Goal: Task Accomplishment & Management: Manage account settings

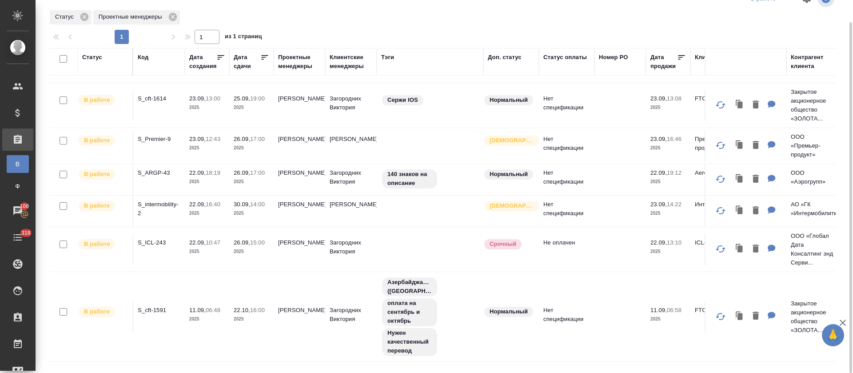
scroll to position [84, 0]
click at [156, 172] on p "S_ARGP-43" at bounding box center [159, 171] width 43 height 9
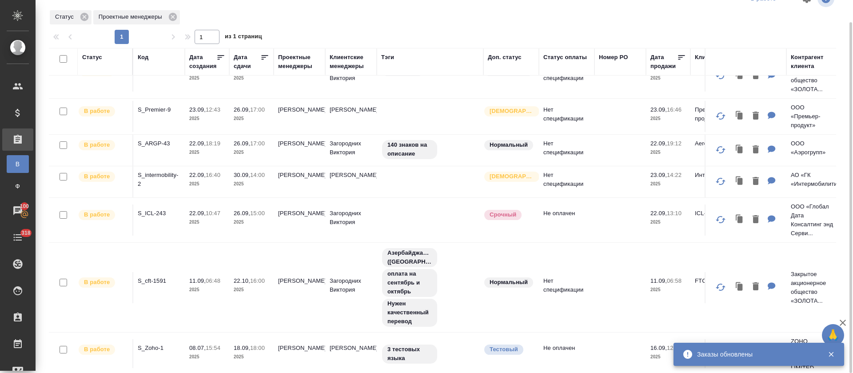
scroll to position [131, 0]
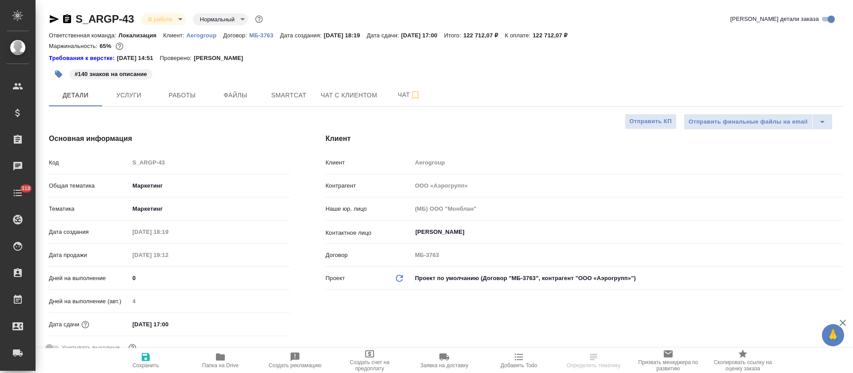
select select "RU"
type input "[PERSON_NAME]"
click at [274, 99] on span "Smartcat" at bounding box center [288, 95] width 43 height 11
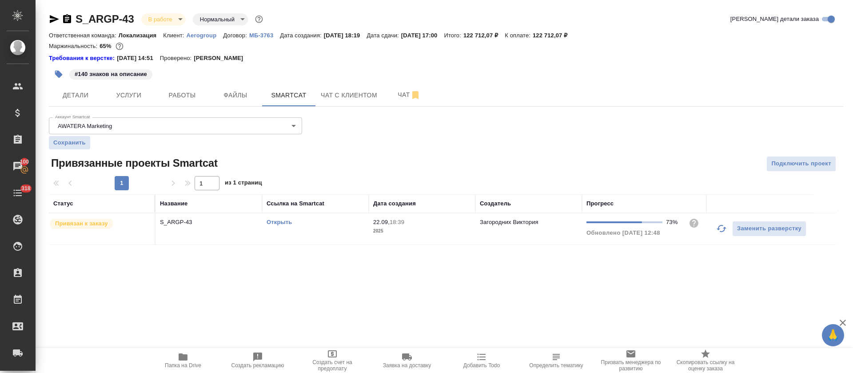
click at [274, 222] on link "Открыть" at bounding box center [279, 222] width 25 height 7
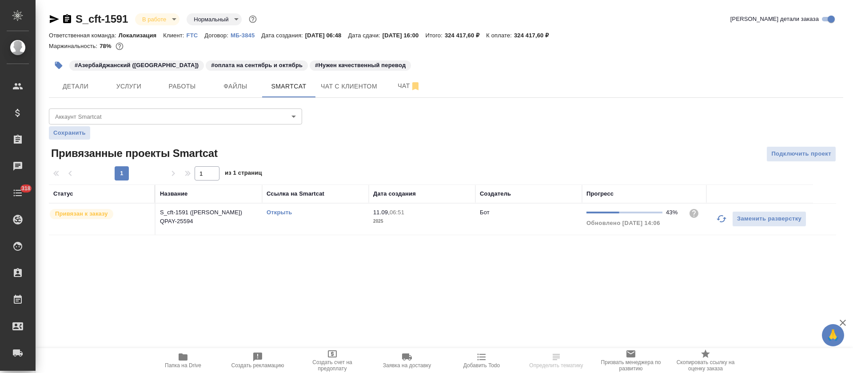
drag, startPoint x: 719, startPoint y: 221, endPoint x: 712, endPoint y: 214, distance: 10.1
click at [720, 221] on icon "button" at bounding box center [721, 218] width 11 height 11
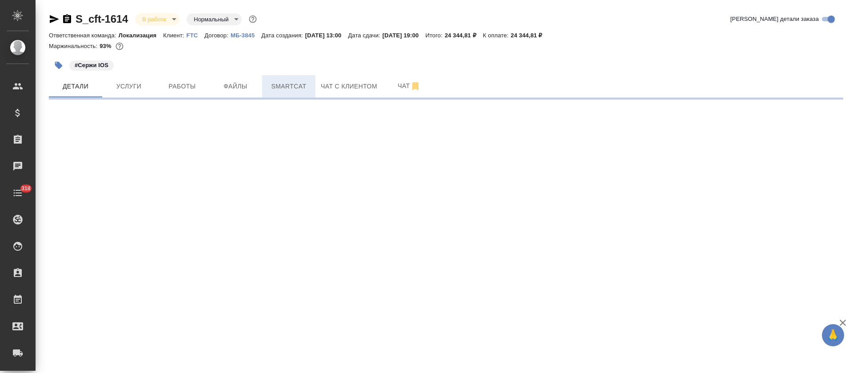
select select "RU"
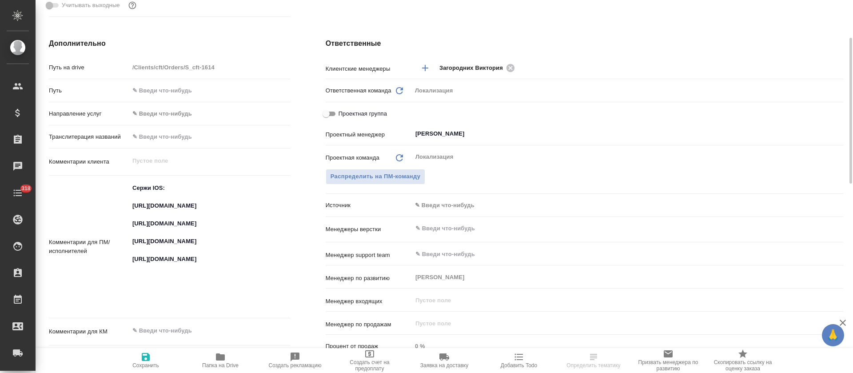
type textarea "x"
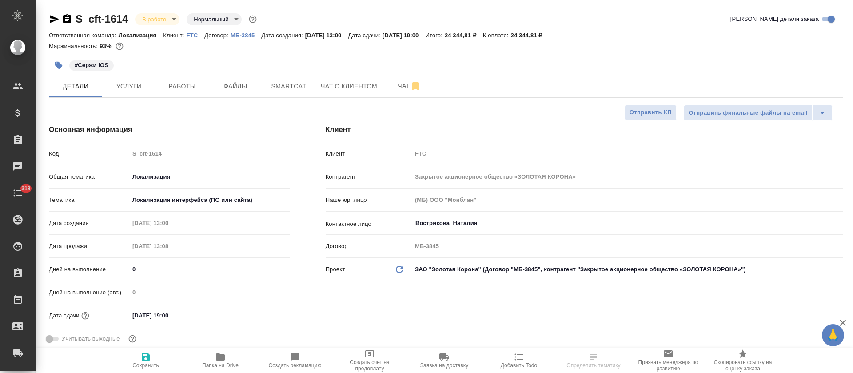
scroll to position [333, 0]
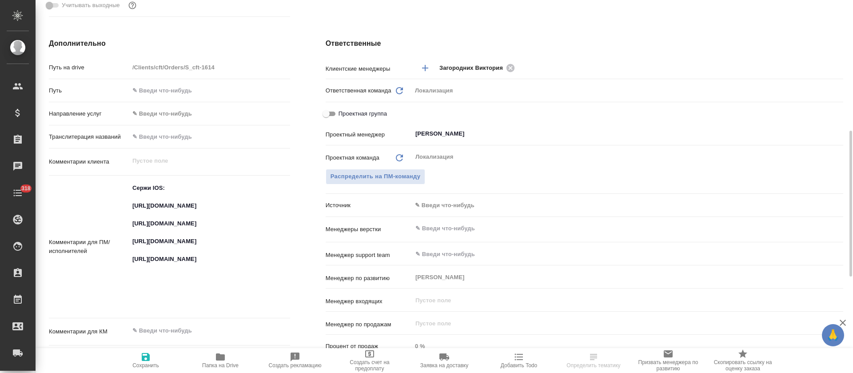
type textarea "x"
click at [223, 253] on textarea "Сержи IOS: https://smartcat.com/projects/fa598466-d8ca-4a0b-b7c4-b806e55478ee/f…" at bounding box center [210, 246] width 160 height 131
click at [223, 253] on textarea "Сержи IOS: [URL][DOMAIN_NAME] [URL][DOMAIN_NAME] [URL][DOMAIN_NAME] [URL][DOMAI…" at bounding box center [210, 246] width 160 height 131
click at [219, 260] on textarea "Сержи IOS: [URL][DOMAIN_NAME] [URL][DOMAIN_NAME] [URL][DOMAIN_NAME] [URL][DOMAI…" at bounding box center [210, 246] width 160 height 131
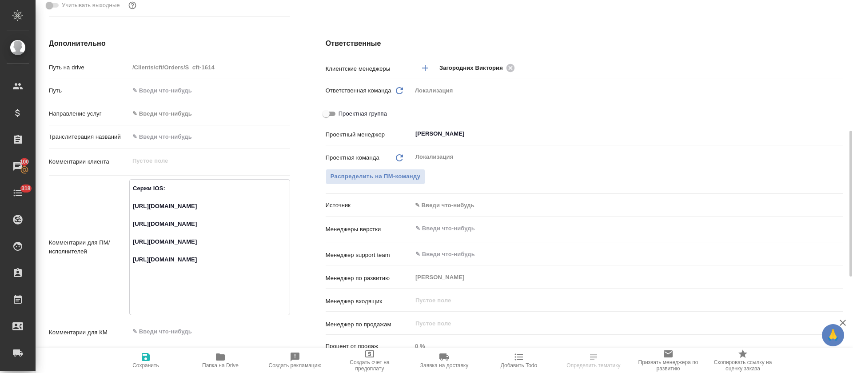
click at [219, 260] on textarea "Сержи IOS: [URL][DOMAIN_NAME] [URL][DOMAIN_NAME] [URL][DOMAIN_NAME] [URL][DOMAI…" at bounding box center [210, 246] width 160 height 131
drag, startPoint x: 219, startPoint y: 260, endPoint x: 180, endPoint y: 288, distance: 47.7
click at [180, 288] on textarea "Сержи IOS: https://smartcat.com/projects/fa598466-d8ca-4a0b-b7c4-b806e55478ee/f…" at bounding box center [210, 246] width 160 height 131
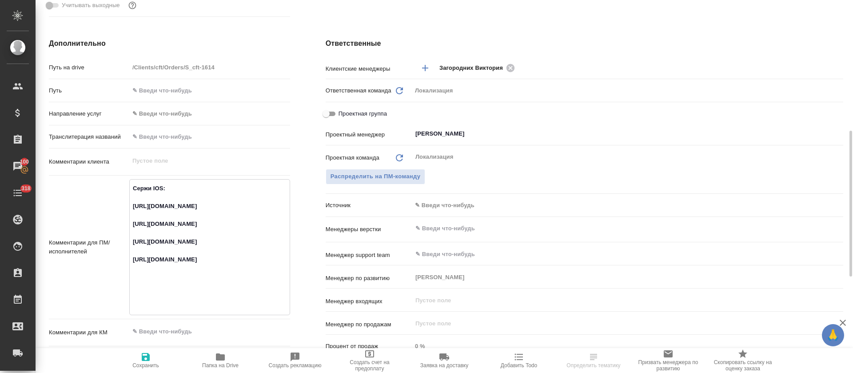
click at [180, 288] on textarea "Сержи IOS: https://smartcat.com/projects/fa598466-d8ca-4a0b-b7c4-b806e55478ee/f…" at bounding box center [210, 246] width 160 height 131
drag, startPoint x: 180, startPoint y: 288, endPoint x: 155, endPoint y: 239, distance: 55.2
click at [155, 239] on textarea "Сержи IOS: https://smartcat.com/projects/fa598466-d8ca-4a0b-b7c4-b806e55478ee/f…" at bounding box center [210, 246] width 160 height 131
click at [157, 260] on textarea "Сержи IOS: https://smartcat.com/projects/fa598466-d8ca-4a0b-b7c4-b806e55478ee/f…" at bounding box center [210, 246] width 160 height 131
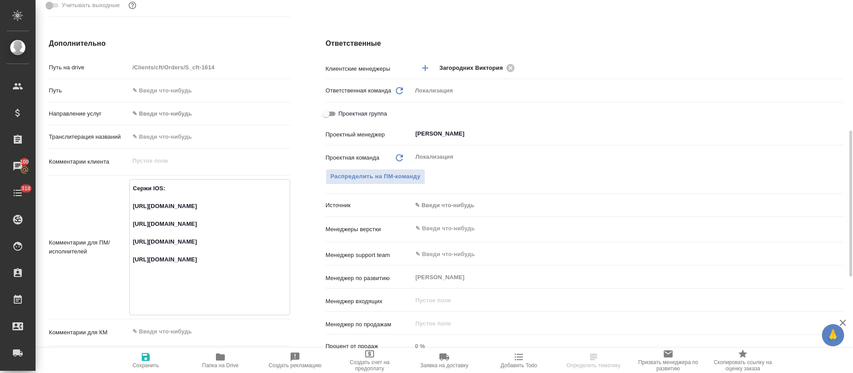
click at [157, 260] on textarea "Сержи IOS: https://smartcat.com/projects/fa598466-d8ca-4a0b-b7c4-b806e55478ee/f…" at bounding box center [210, 246] width 160 height 131
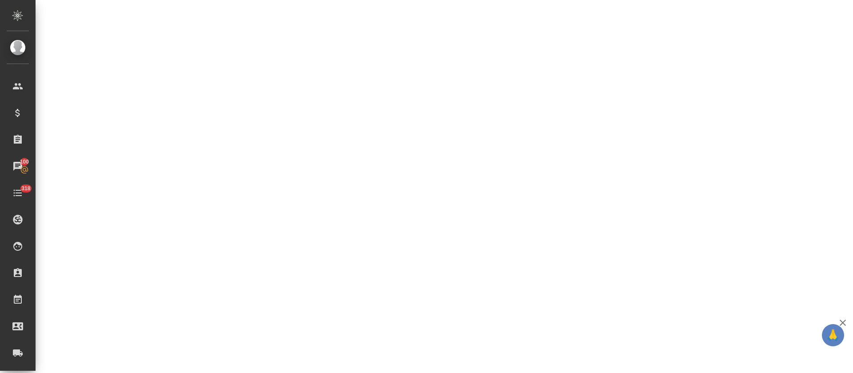
select select "RU"
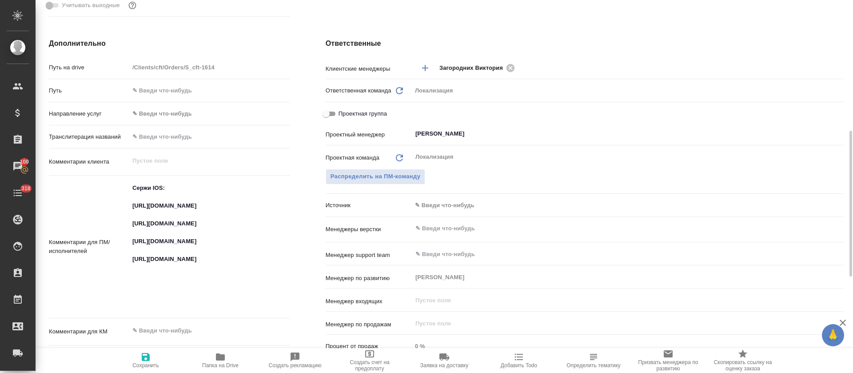
type textarea "x"
click at [157, 263] on textarea "Сержи IOS: https://smartcat.com/projects/fa598466-d8ca-4a0b-b7c4-b806e55478ee/f…" at bounding box center [209, 245] width 161 height 131
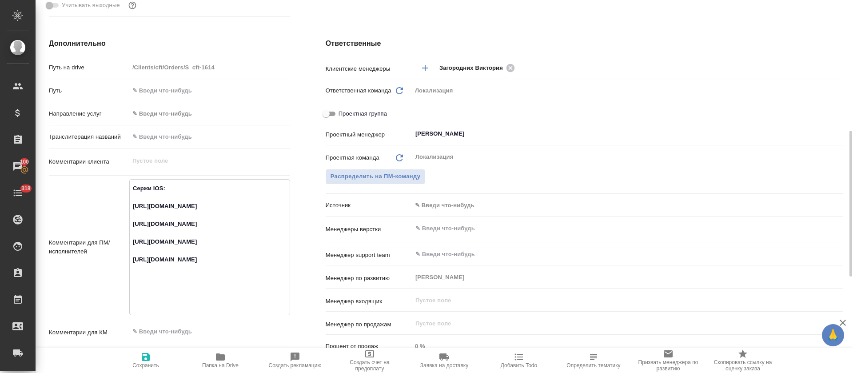
click at [157, 263] on textarea "Сержи IOS: https://smartcat.com/projects/fa598466-d8ca-4a0b-b7c4-b806e55478ee/f…" at bounding box center [210, 246] width 160 height 131
type textarea "x"
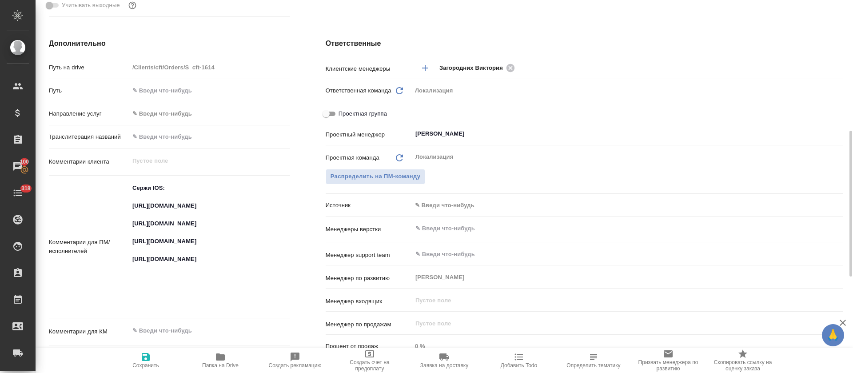
type textarea "x"
click at [164, 239] on textarea "Сержи IOS: https://smartcat.com/projects/fa598466-d8ca-4a0b-b7c4-b806e55478ee/f…" at bounding box center [210, 246] width 160 height 131
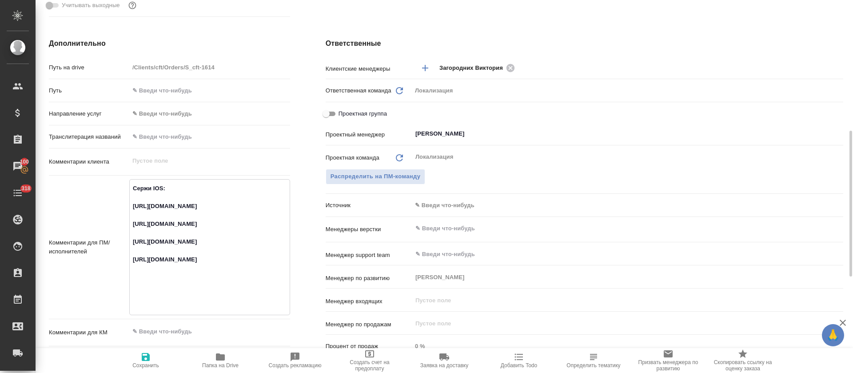
click at [164, 239] on textarea "Сержи IOS: https://smartcat.com/projects/fa598466-d8ca-4a0b-b7c4-b806e55478ee/f…" at bounding box center [210, 246] width 160 height 131
type textarea "x"
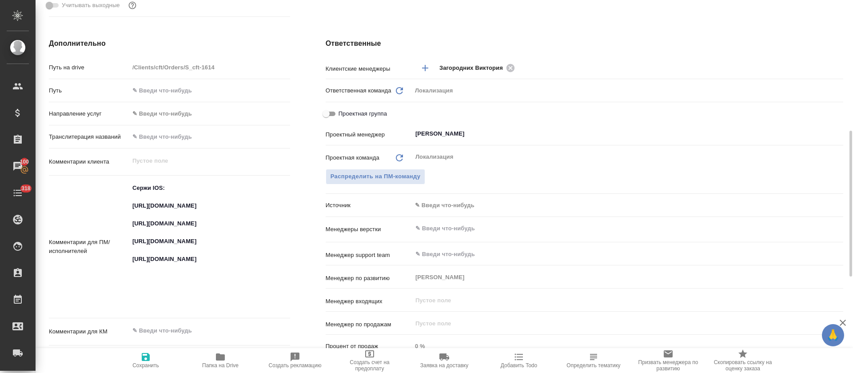
type textarea "x"
click at [183, 211] on textarea "Сержи IOS: https://smartcat.com/projects/fa598466-d8ca-4a0b-b7c4-b806e55478ee/f…" at bounding box center [210, 246] width 160 height 131
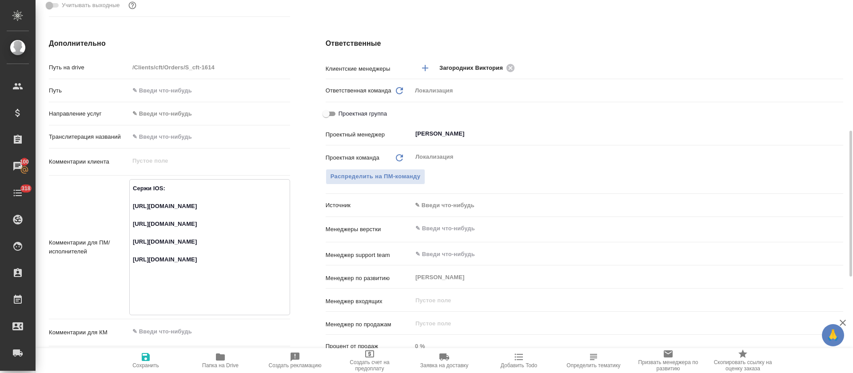
click at [183, 211] on textarea "Сержи IOS: https://smartcat.com/projects/fa598466-d8ca-4a0b-b7c4-b806e55478ee/f…" at bounding box center [210, 246] width 160 height 131
type textarea "x"
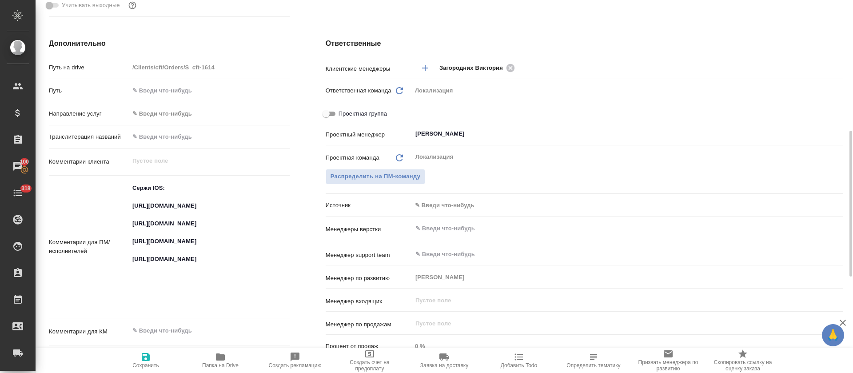
type textarea "x"
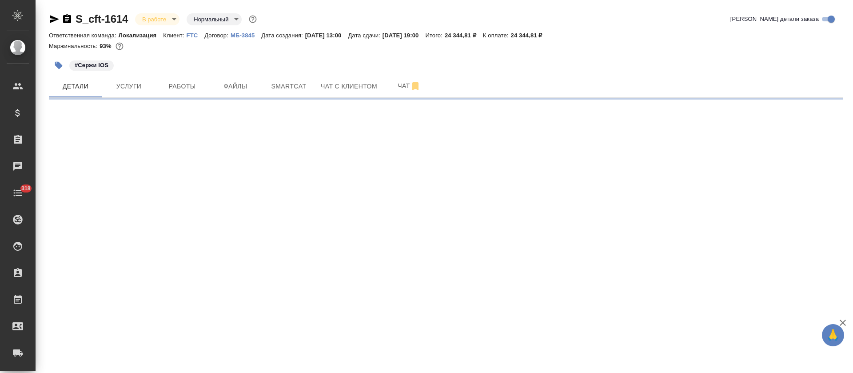
select select "RU"
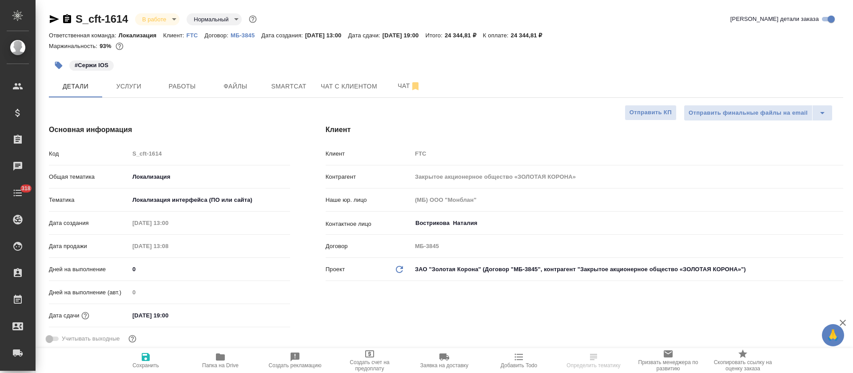
type textarea "x"
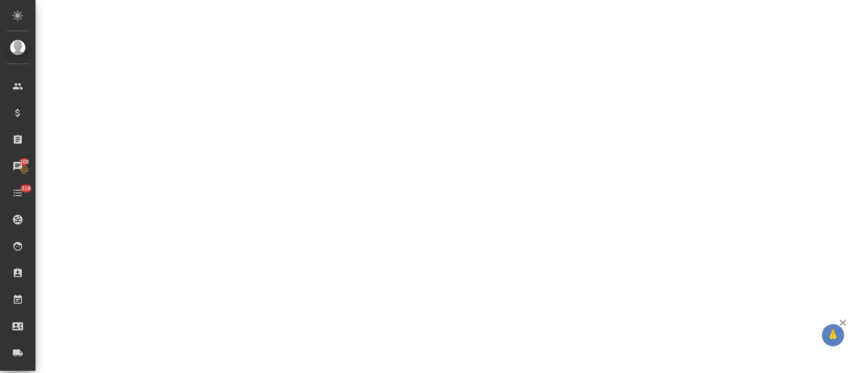
select select "RU"
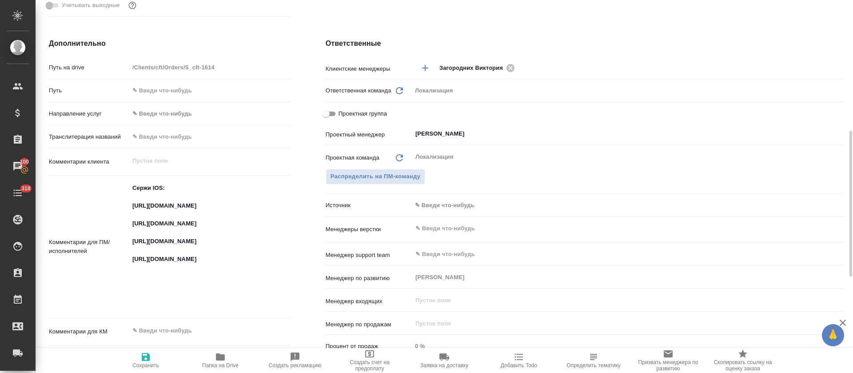
type textarea "x"
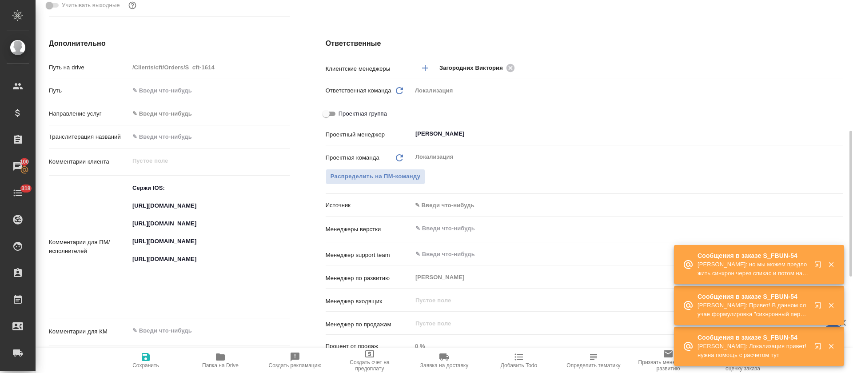
type textarea "x"
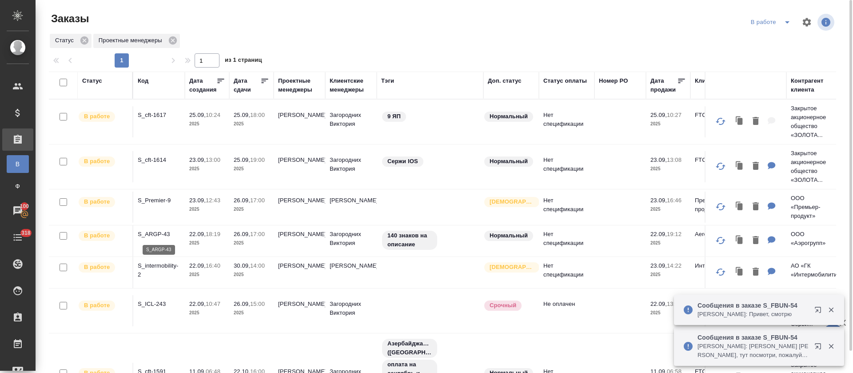
click at [163, 235] on p "S_ARGP-43" at bounding box center [159, 234] width 43 height 9
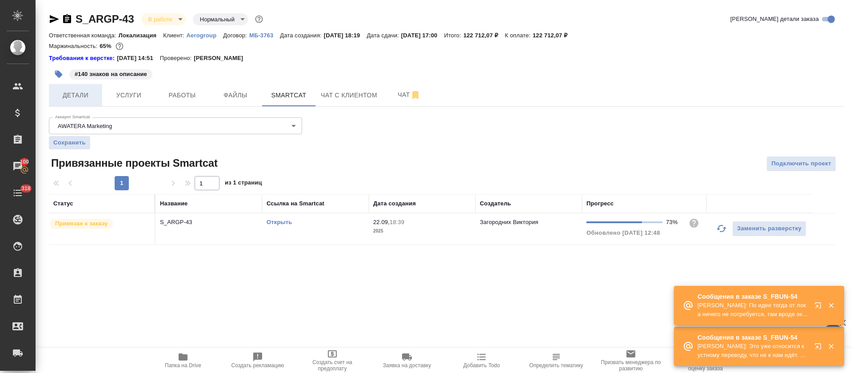
click at [75, 100] on button "Детали" at bounding box center [75, 95] width 53 height 22
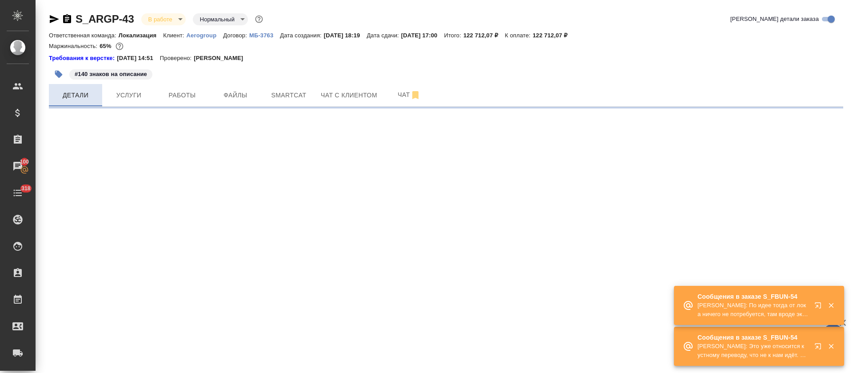
select select "RU"
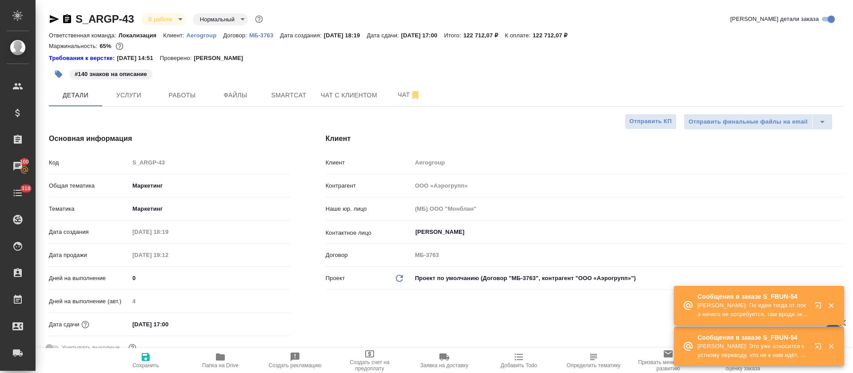
type textarea "x"
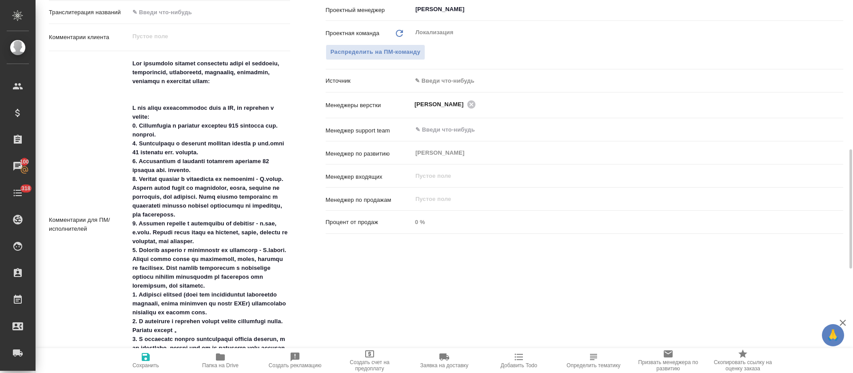
scroll to position [533, 0]
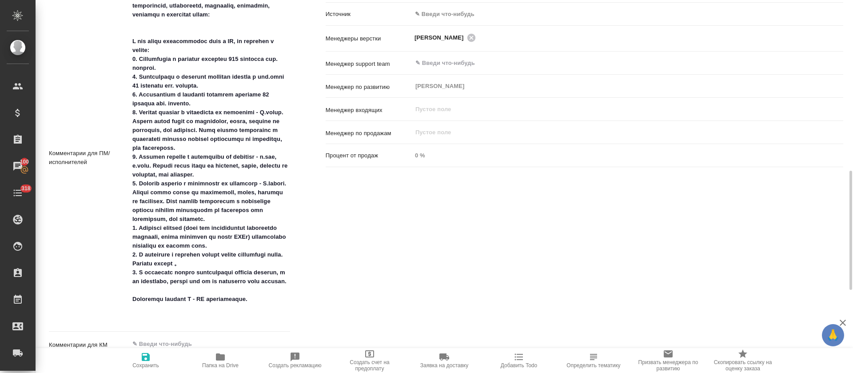
type textarea "x"
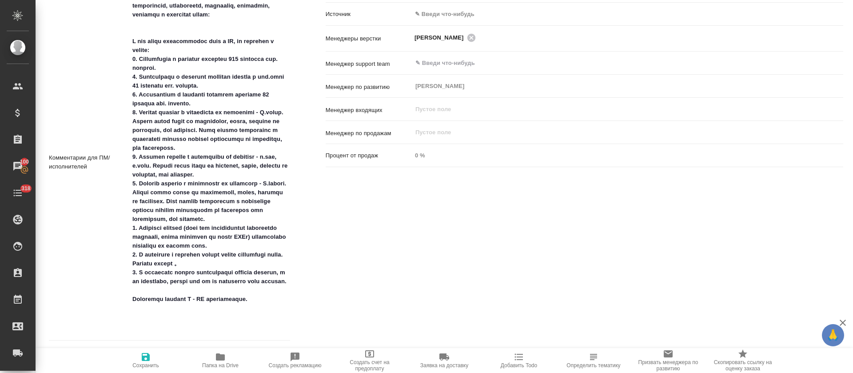
type textarea "x"
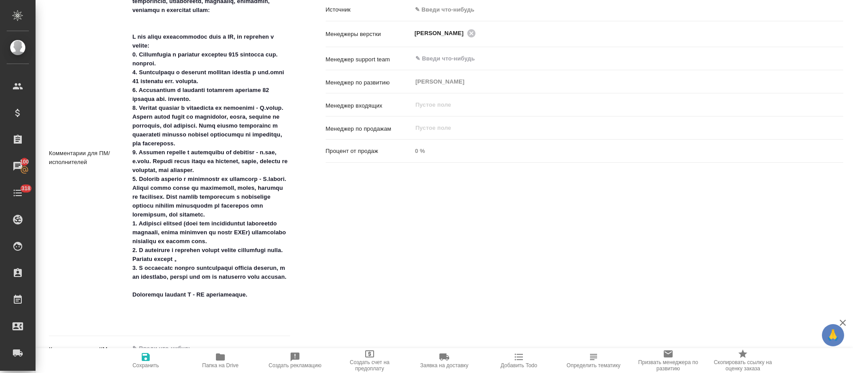
type textarea "x"
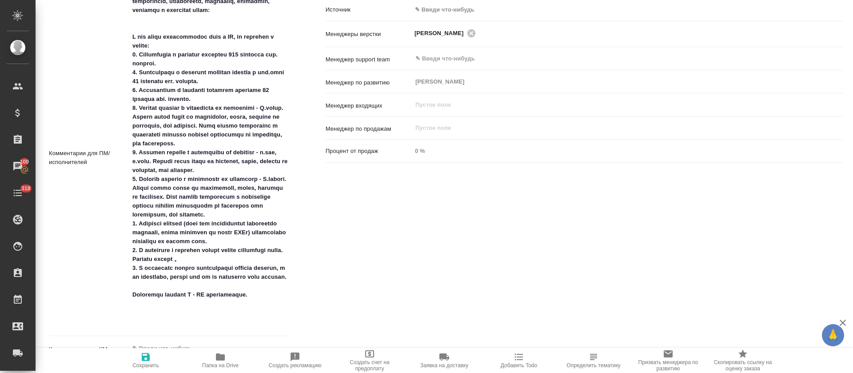
type textarea "x"
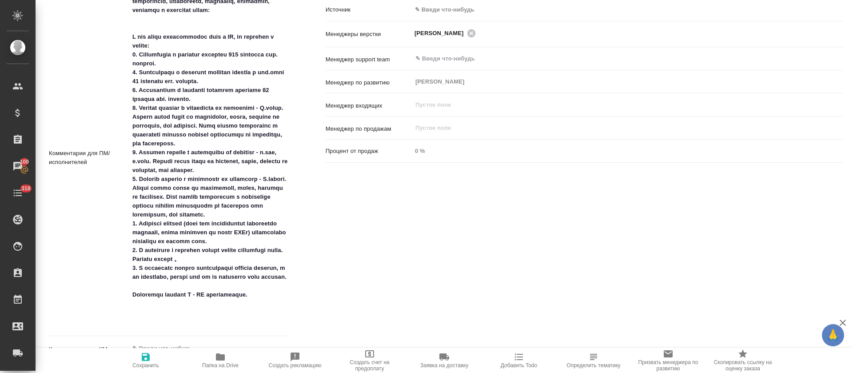
type textarea "x"
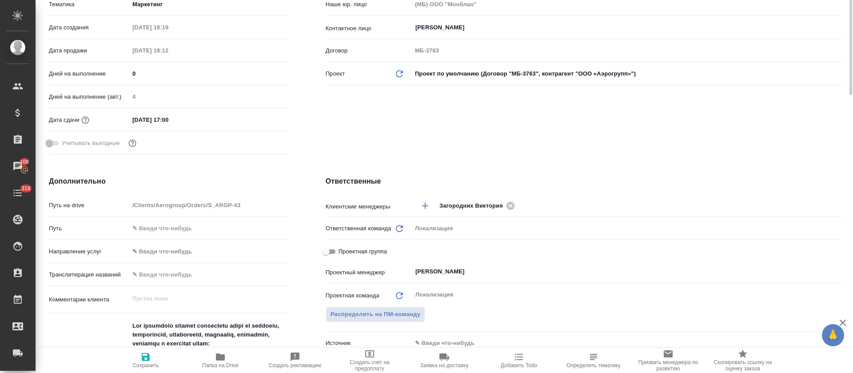
scroll to position [138, 0]
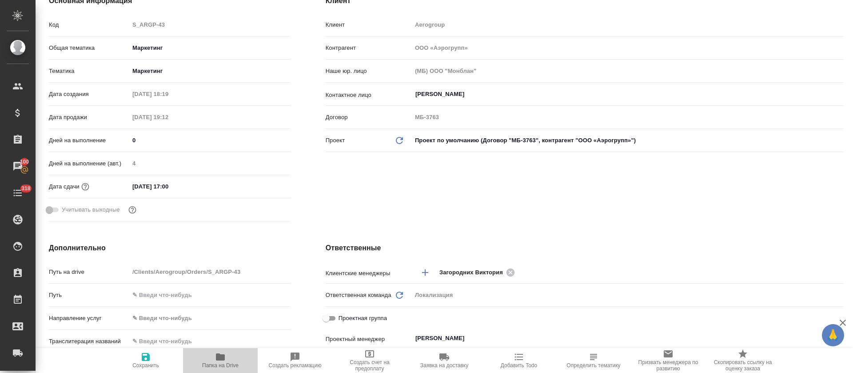
click at [218, 359] on icon "button" at bounding box center [220, 356] width 9 height 7
type textarea "x"
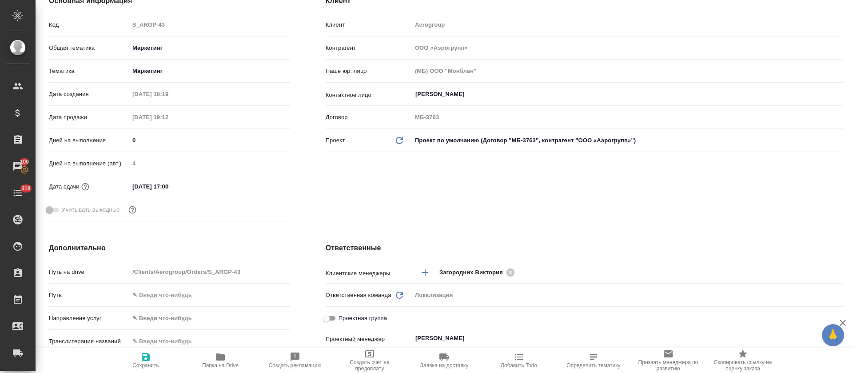
type textarea "x"
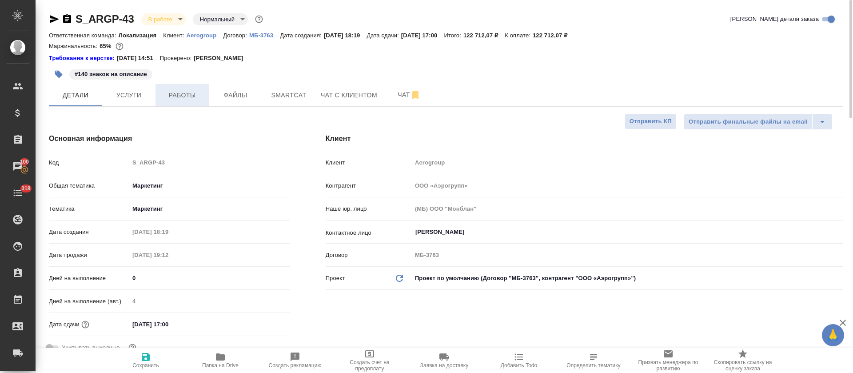
click at [182, 104] on button "Работы" at bounding box center [181, 95] width 53 height 22
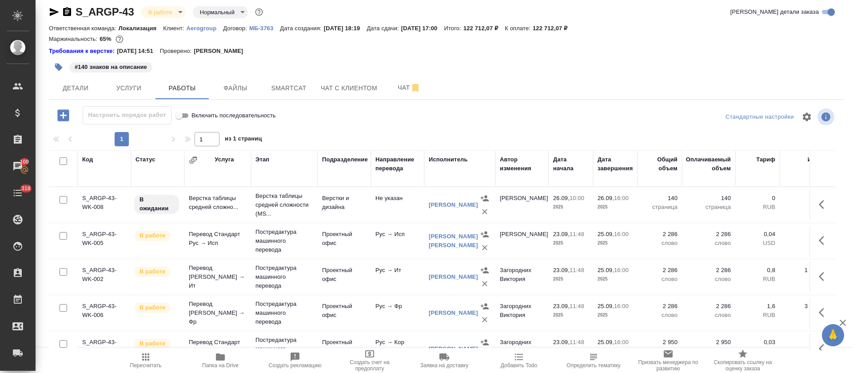
click at [819, 205] on icon "button" at bounding box center [824, 204] width 11 height 11
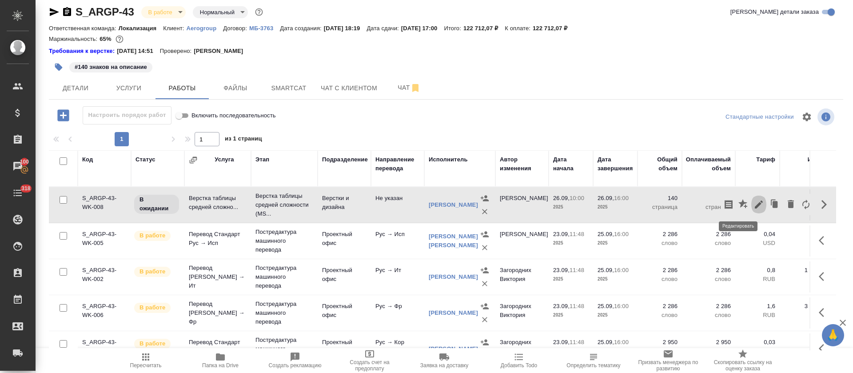
click at [753, 205] on icon "button" at bounding box center [758, 204] width 11 height 11
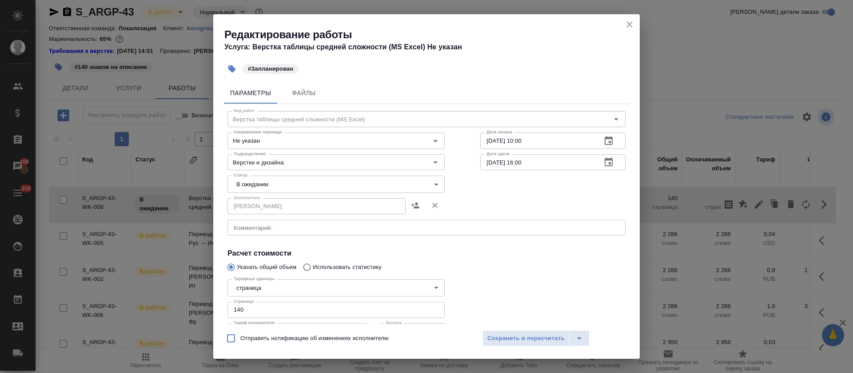
click at [303, 225] on textarea at bounding box center [427, 227] width 386 height 7
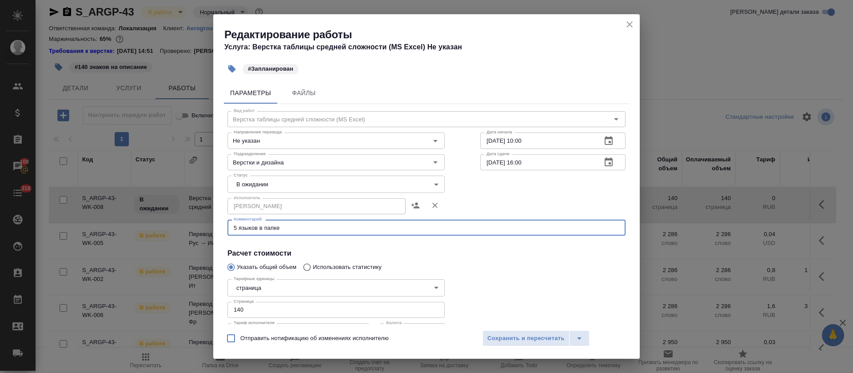
paste textarea "В азиатских языках используются обычные запятые, а не китайские, потому что их …"
paste textarea "https://drive.awatera.com/s/ZsNCFdSmcf8MQj8"
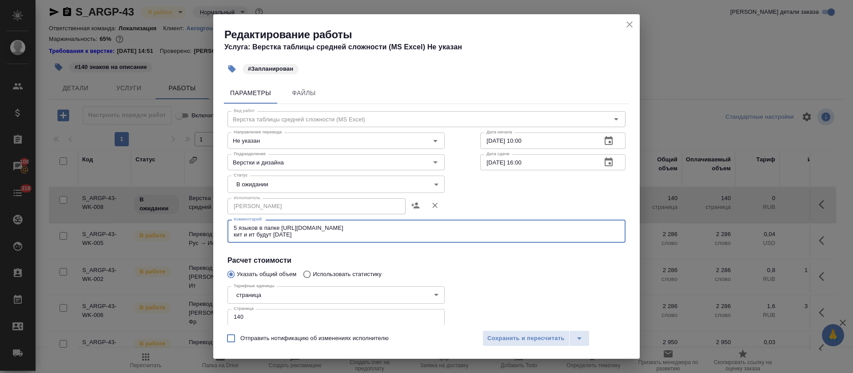
type textarea "5 языков в папке https://drive.awatera.com/s/ZsNCFdSmcf8MQj8 кит и ит будут зав…"
click at [537, 325] on div "Отправить нотификацию об изменениях исполнителю Сохранить и пересчитать" at bounding box center [426, 341] width 426 height 34
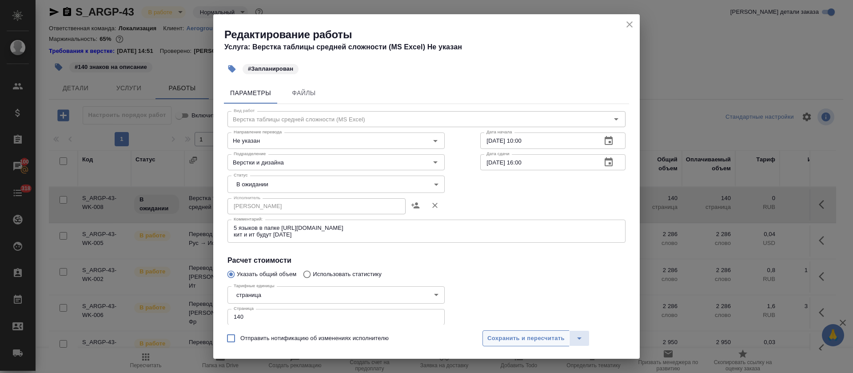
click at [537, 334] on span "Сохранить и пересчитать" at bounding box center [525, 338] width 77 height 10
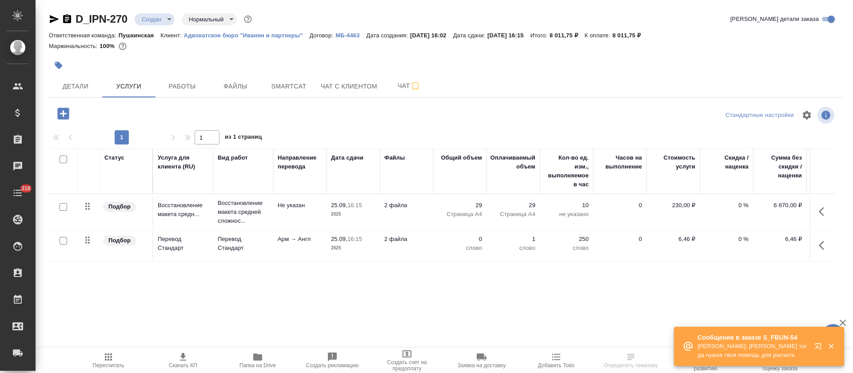
click at [819, 343] on icon "button" at bounding box center [818, 346] width 6 height 6
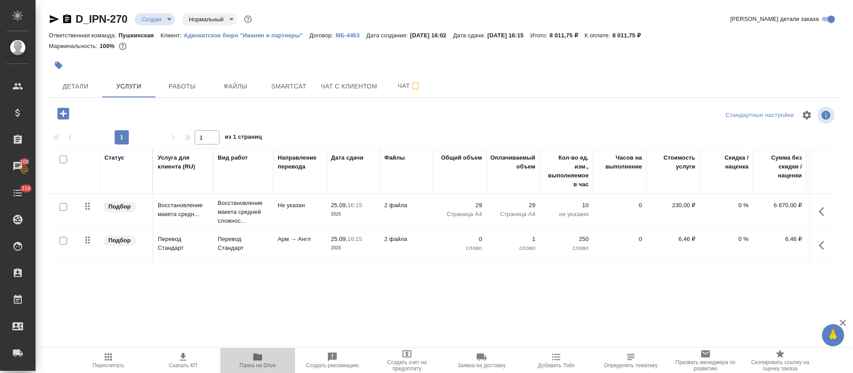
click at [257, 357] on icon "button" at bounding box center [257, 356] width 9 height 7
click at [390, 84] on span "Чат" at bounding box center [409, 85] width 43 height 11
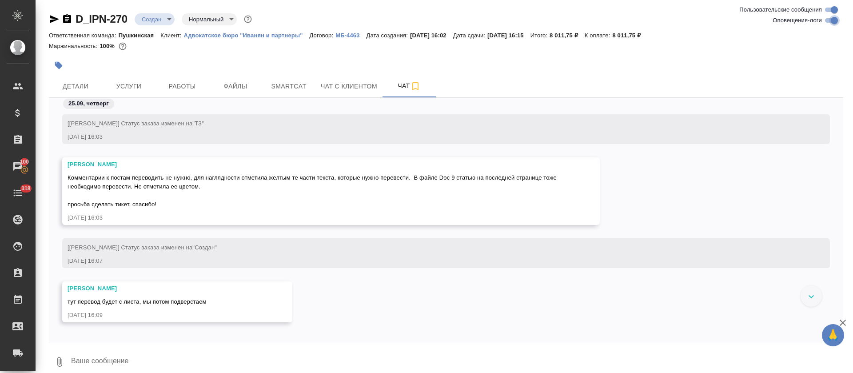
click at [833, 18] on input "Оповещения-логи" at bounding box center [834, 20] width 32 height 11
checkbox input "false"
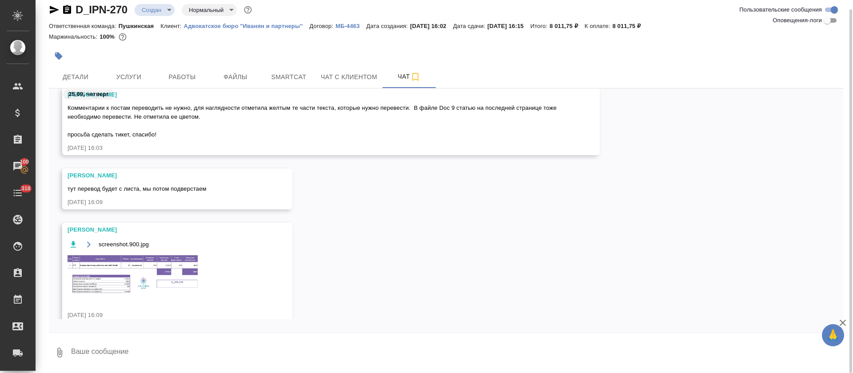
scroll to position [34, 0]
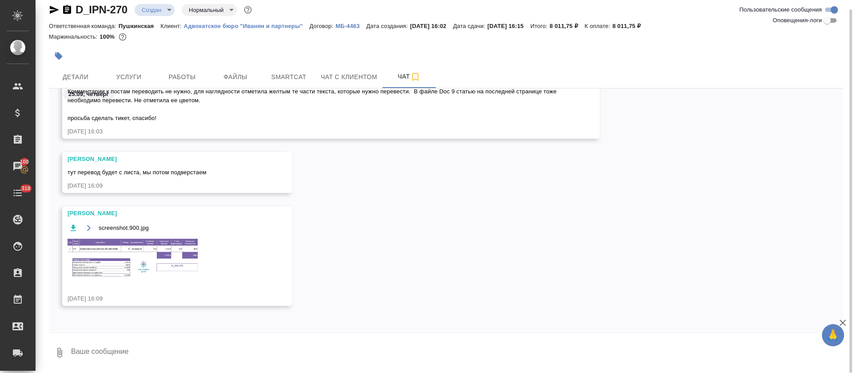
click at [157, 255] on img at bounding box center [134, 258] width 133 height 41
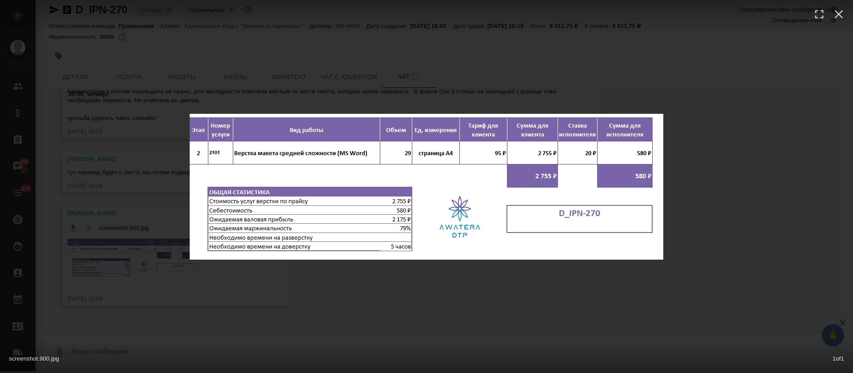
click at [552, 308] on div "screenshot.900.jpg 1 of 1" at bounding box center [426, 186] width 853 height 373
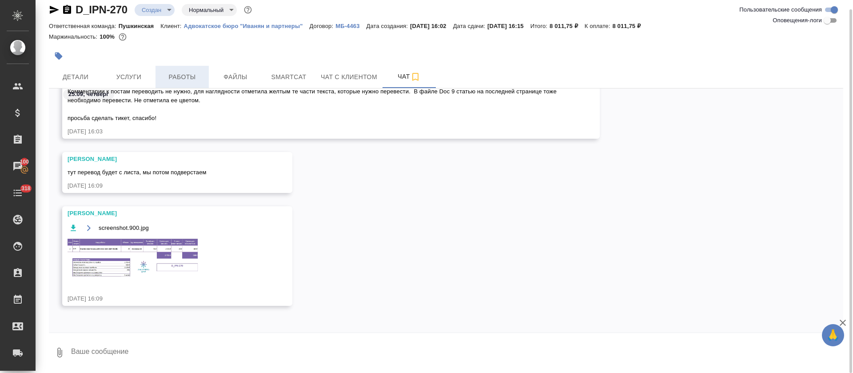
click at [176, 73] on span "Работы" at bounding box center [182, 77] width 43 height 11
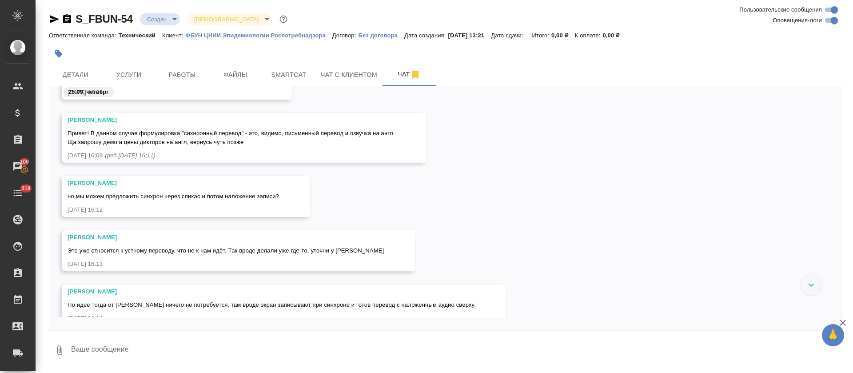
scroll to position [189, 0]
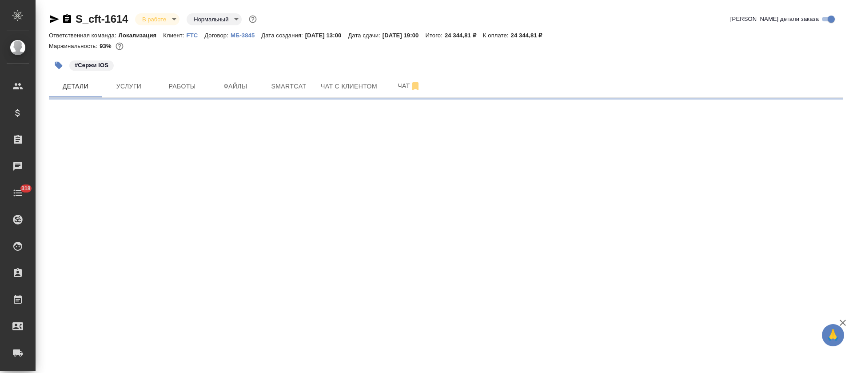
select select "RU"
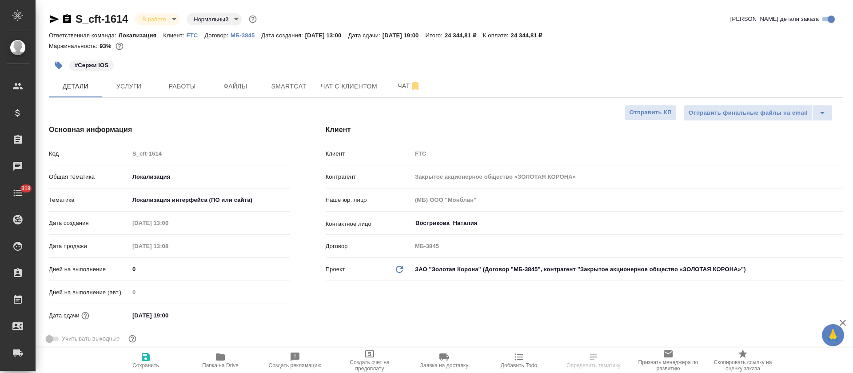
type textarea "x"
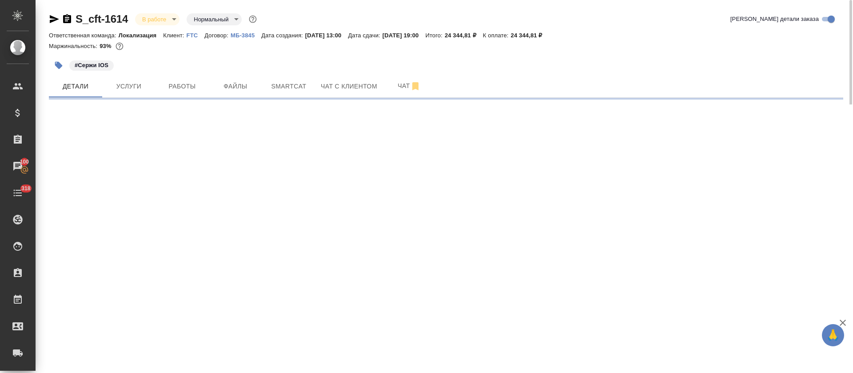
select select "RU"
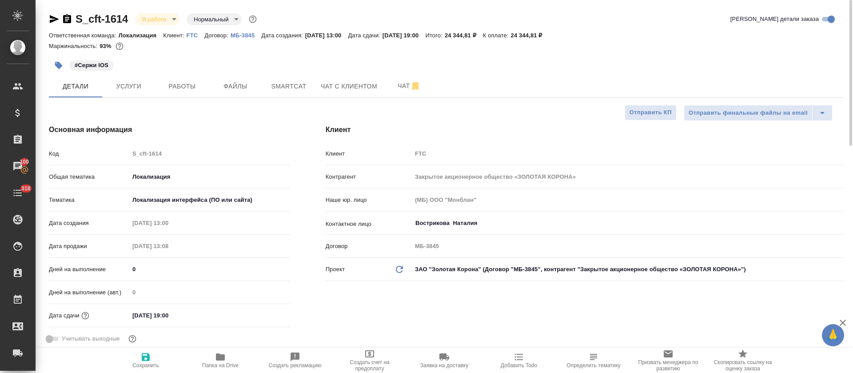
type textarea "x"
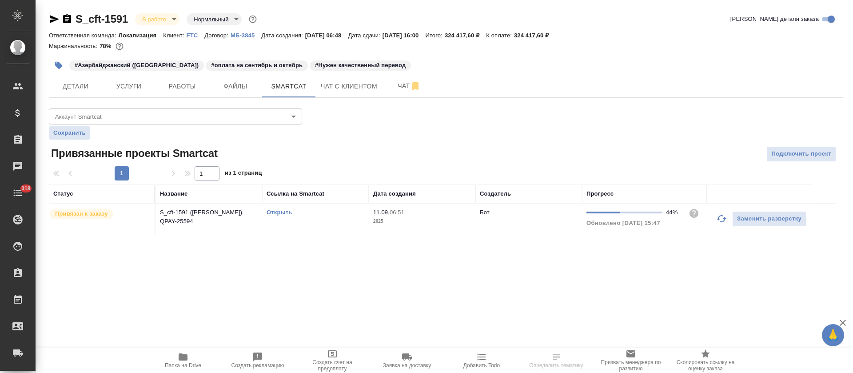
drag, startPoint x: 716, startPoint y: 217, endPoint x: 705, endPoint y: 222, distance: 11.7
click at [716, 217] on button "button" at bounding box center [721, 218] width 21 height 21
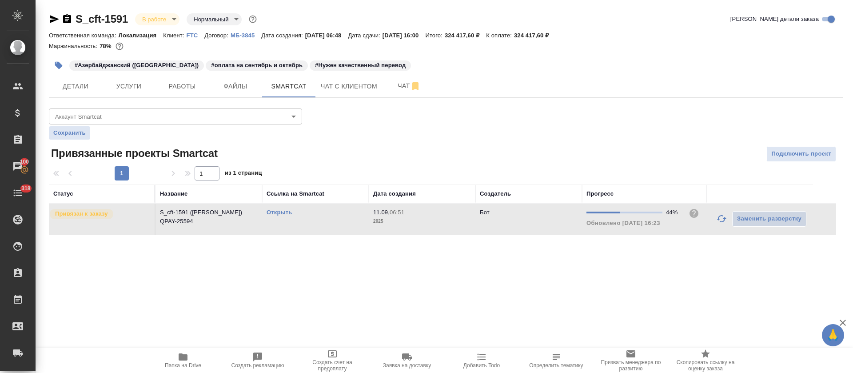
click at [716, 220] on icon "button" at bounding box center [721, 218] width 11 height 11
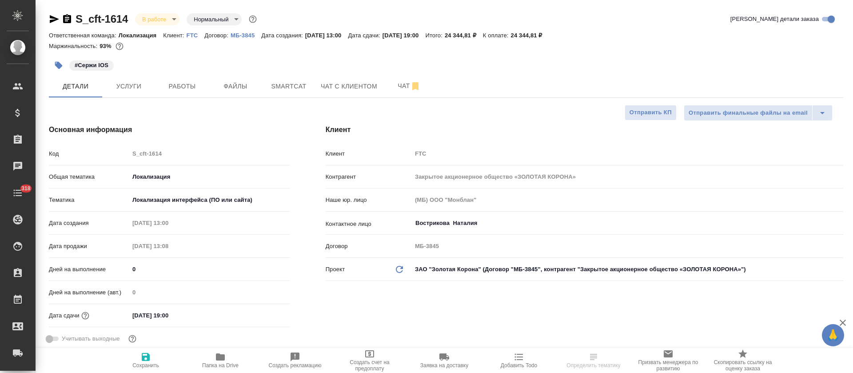
select select "RU"
type textarea "x"
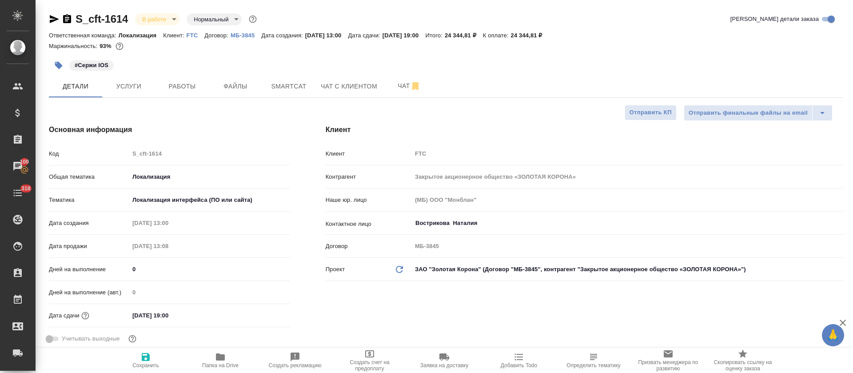
type textarea "x"
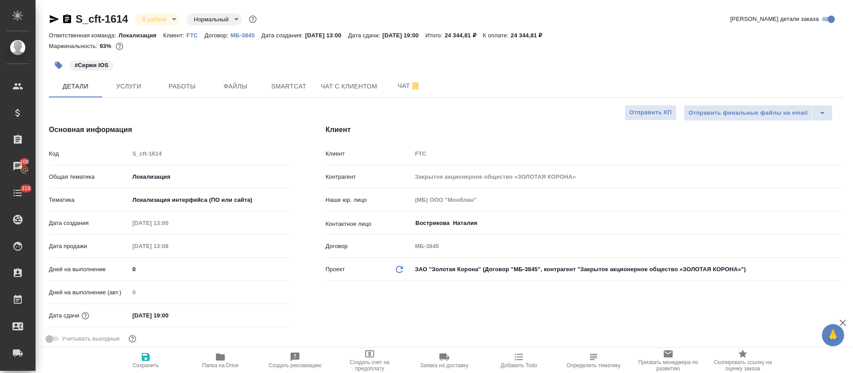
type textarea "x"
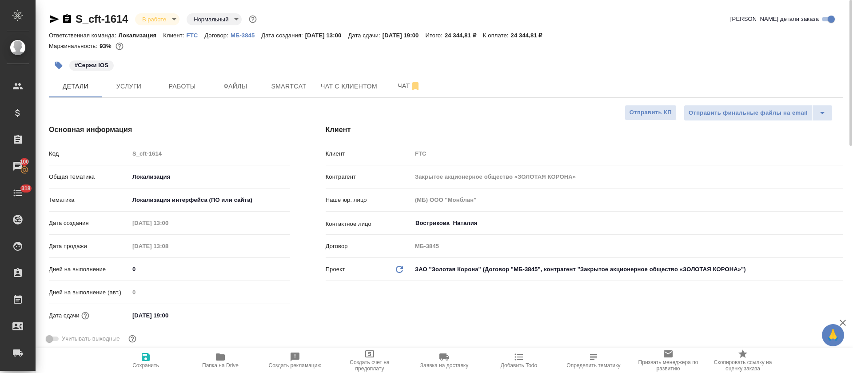
type textarea "x"
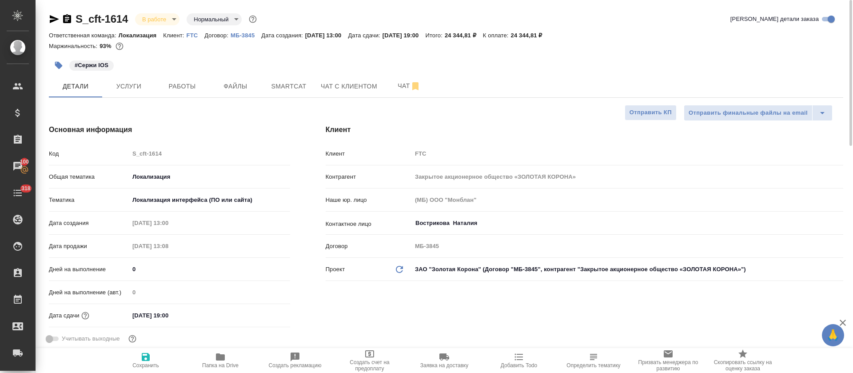
type textarea "x"
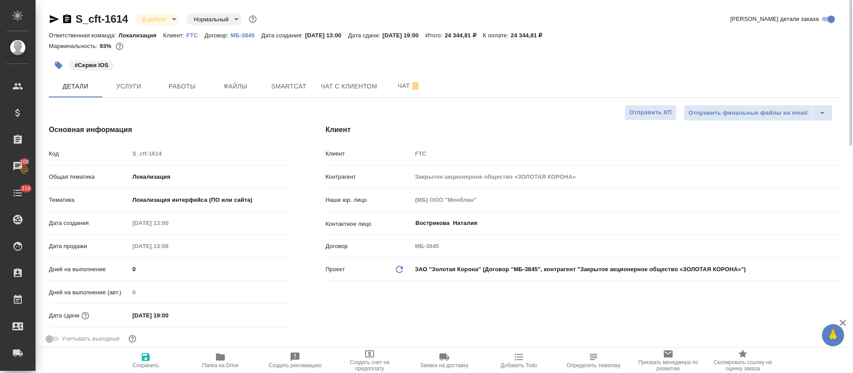
type textarea "x"
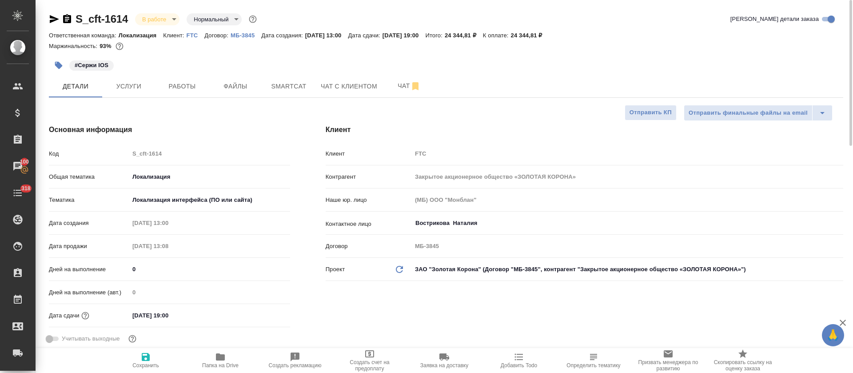
type textarea "x"
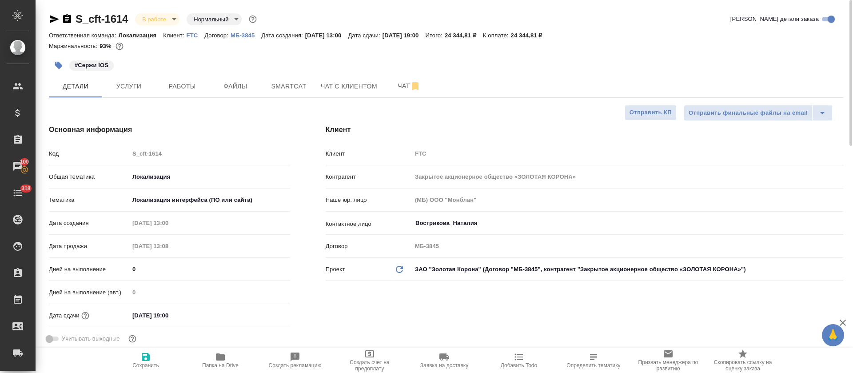
type textarea "x"
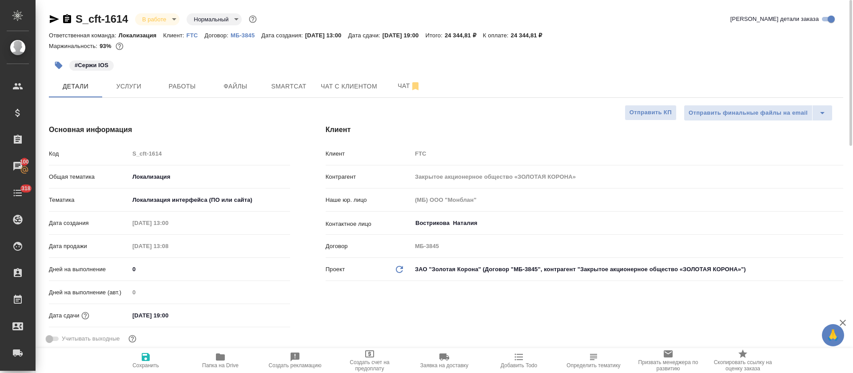
type textarea "x"
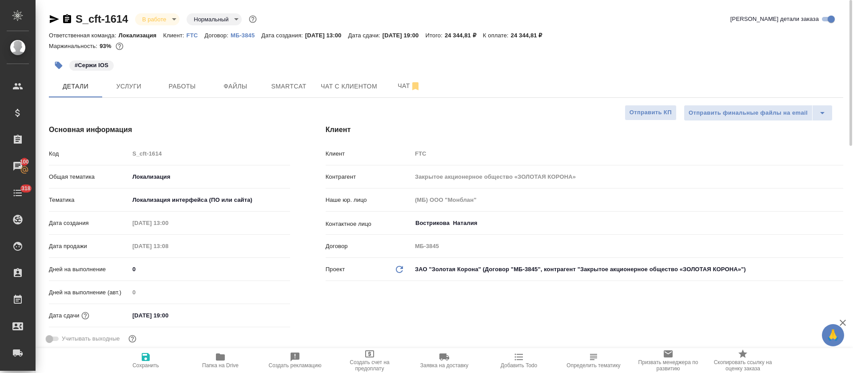
type textarea "x"
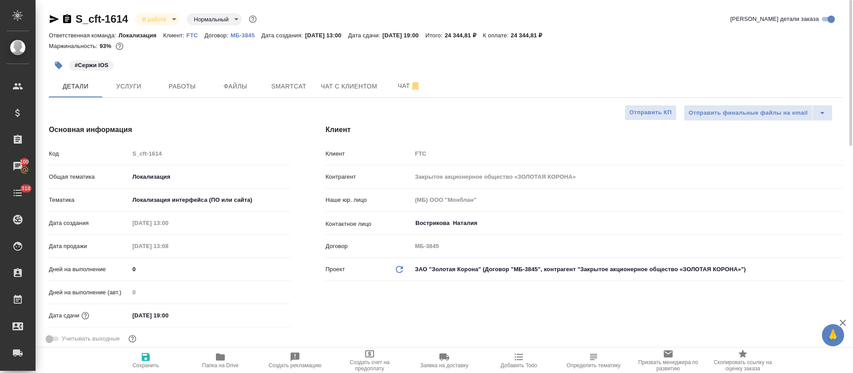
type textarea "x"
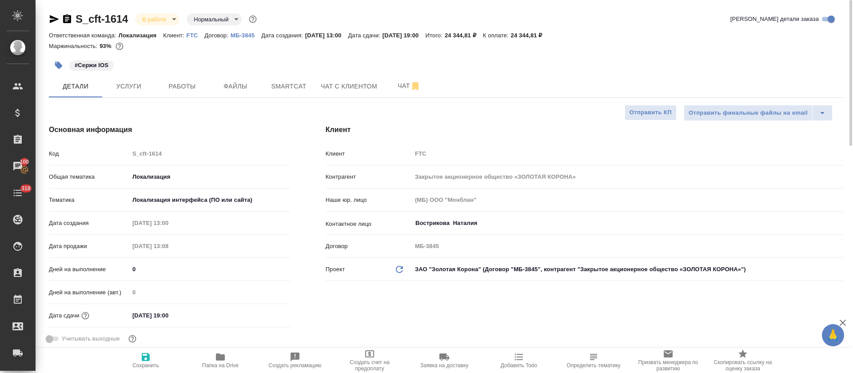
type textarea "x"
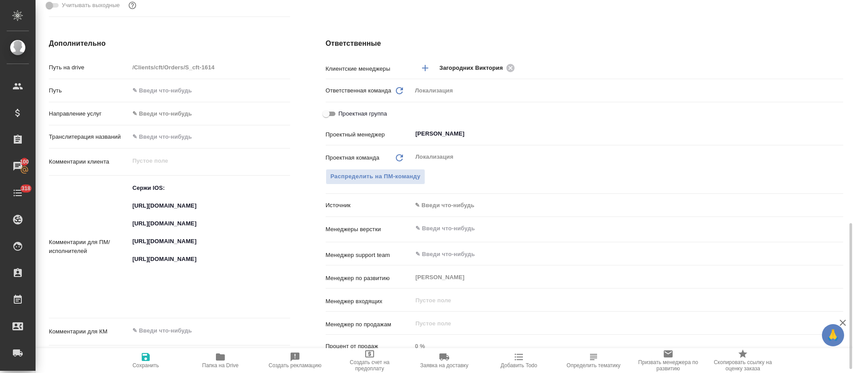
scroll to position [400, 0]
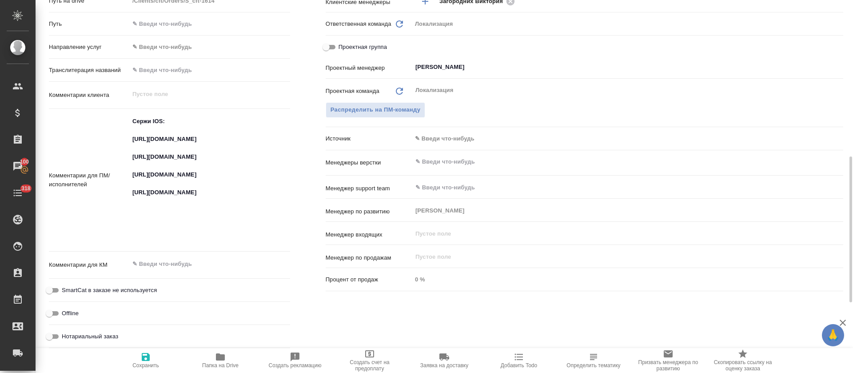
click at [158, 170] on textarea "Сержи IOS: https://smartcat.com/projects/fa598466-d8ca-4a0b-b7c4-b806e55478ee/f…" at bounding box center [209, 179] width 161 height 131
type textarea "x"
click at [158, 170] on textarea "Сержи IOS: [URL][DOMAIN_NAME] [URL][DOMAIN_NAME] [URL][DOMAIN_NAME] [URL][DOMAI…" at bounding box center [210, 179] width 160 height 131
type textarea "x"
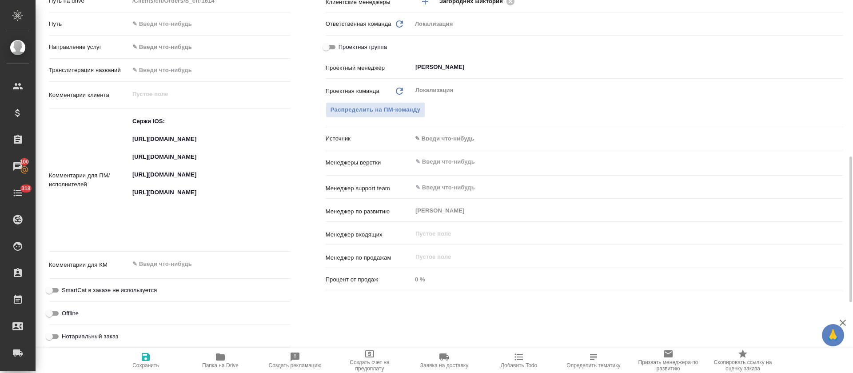
type textarea "x"
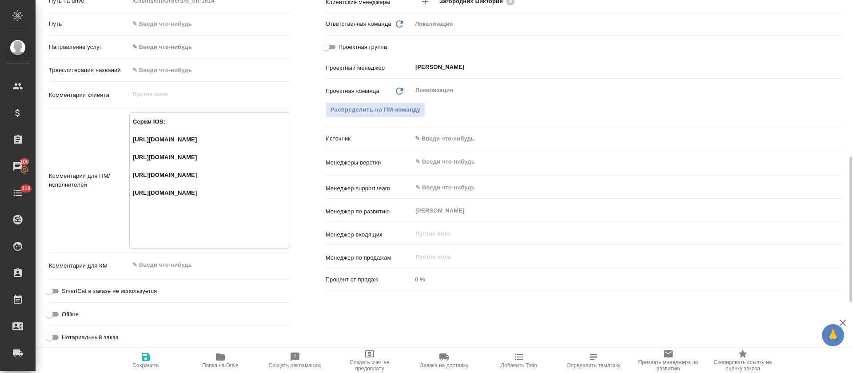
click at [179, 204] on textarea "Сержи IOS: https://smartcat.com/projects/fa598466-d8ca-4a0b-b7c4-b806e55478ee/f…" at bounding box center [210, 179] width 160 height 131
type textarea "x"
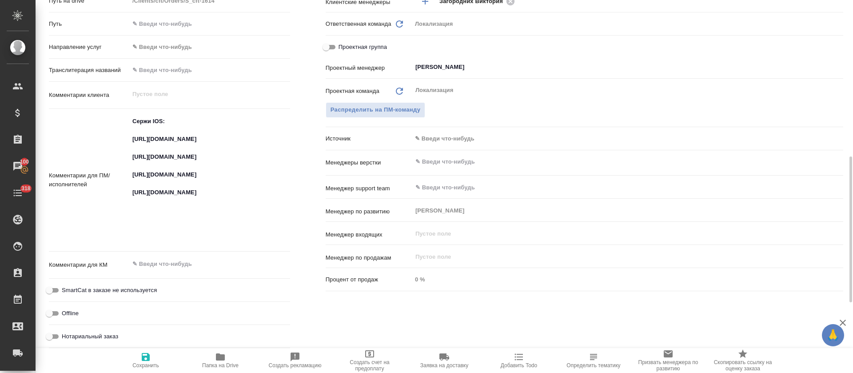
type textarea "x"
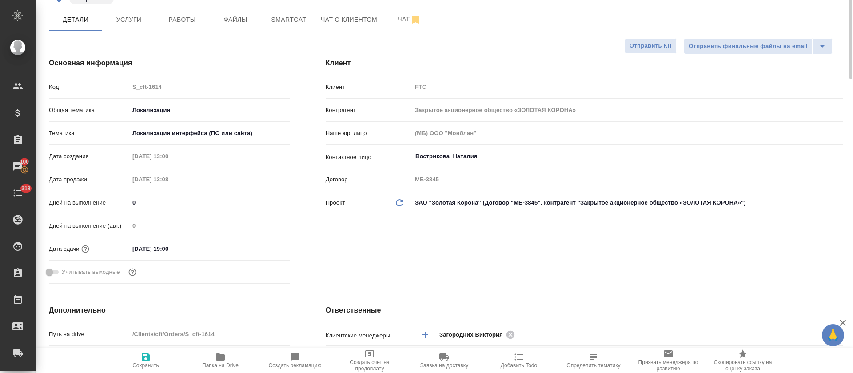
scroll to position [0, 0]
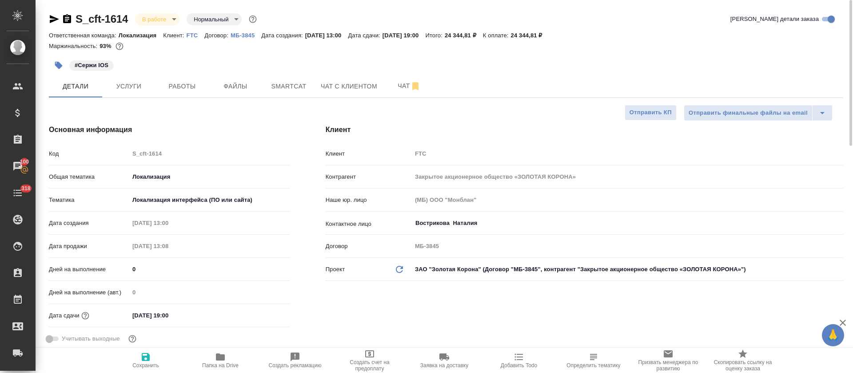
type textarea "x"
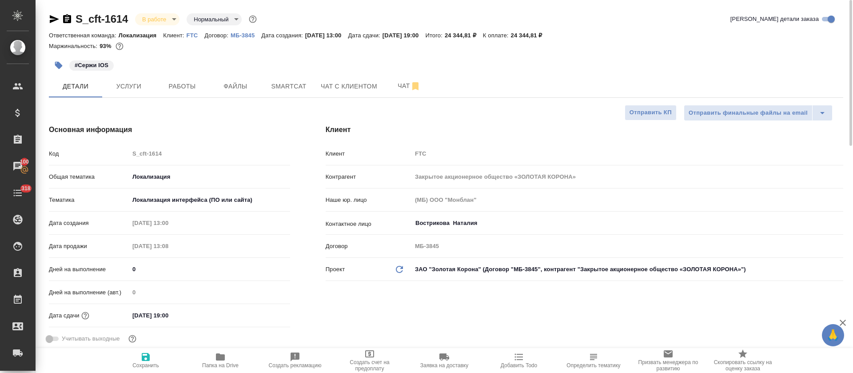
type textarea "x"
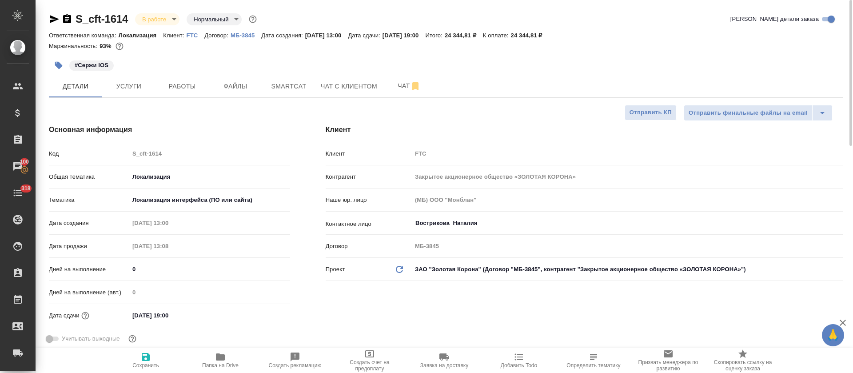
type textarea "x"
click at [53, 17] on icon "button" at bounding box center [54, 19] width 9 height 8
type textarea "x"
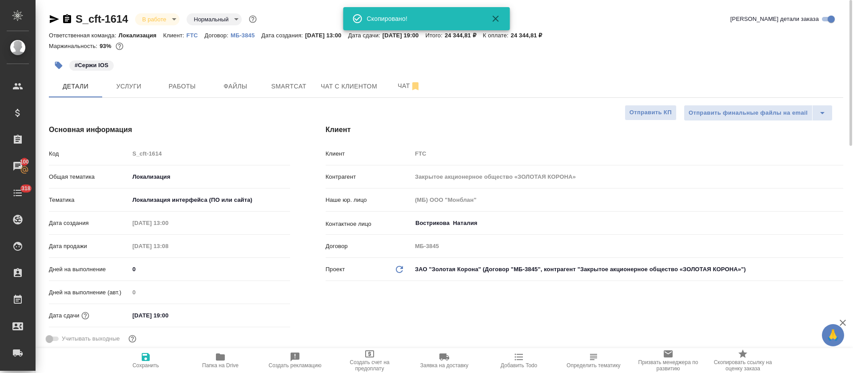
type textarea "x"
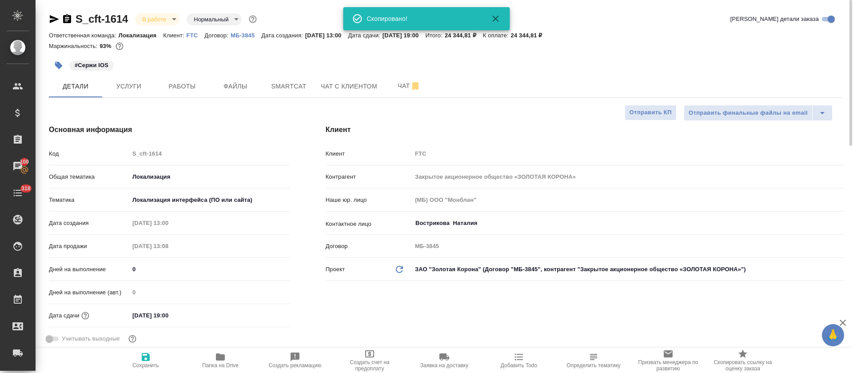
type textarea "x"
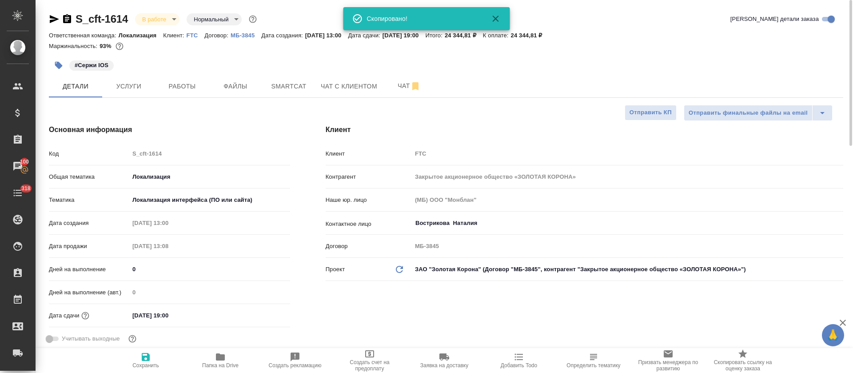
type textarea "x"
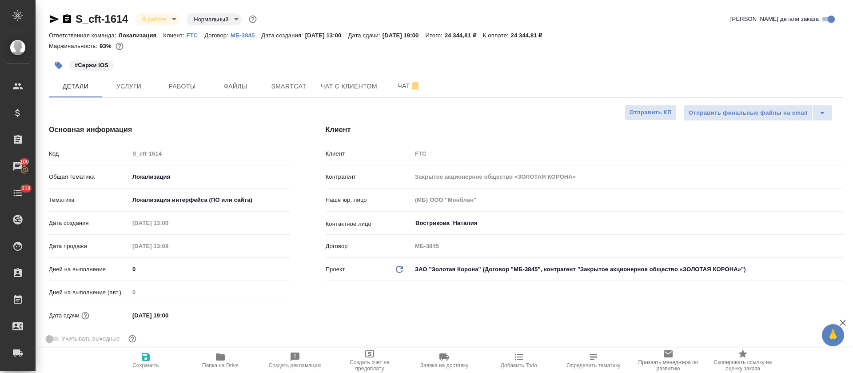
type textarea "x"
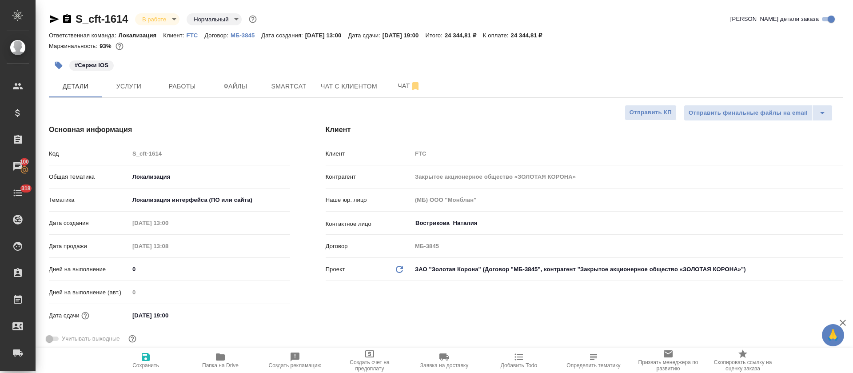
type textarea "x"
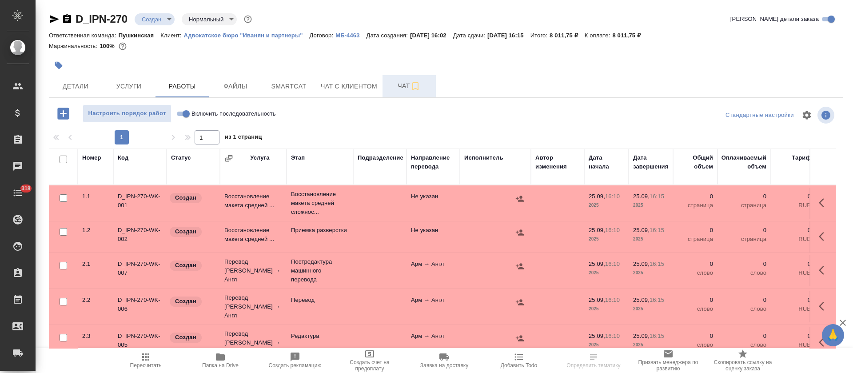
click at [393, 91] on span "Чат" at bounding box center [409, 85] width 43 height 11
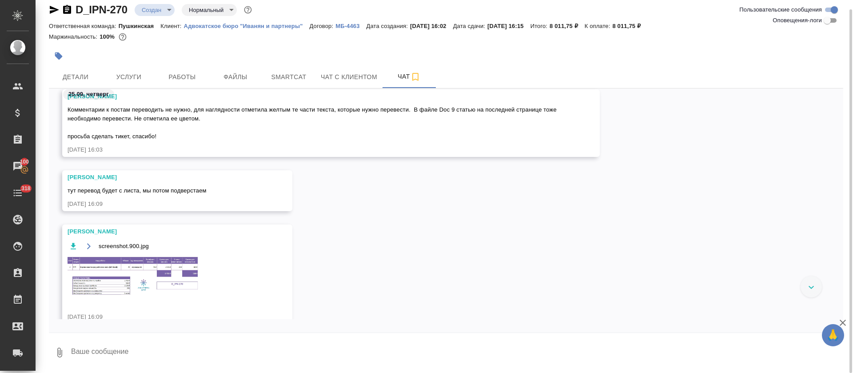
scroll to position [34, 0]
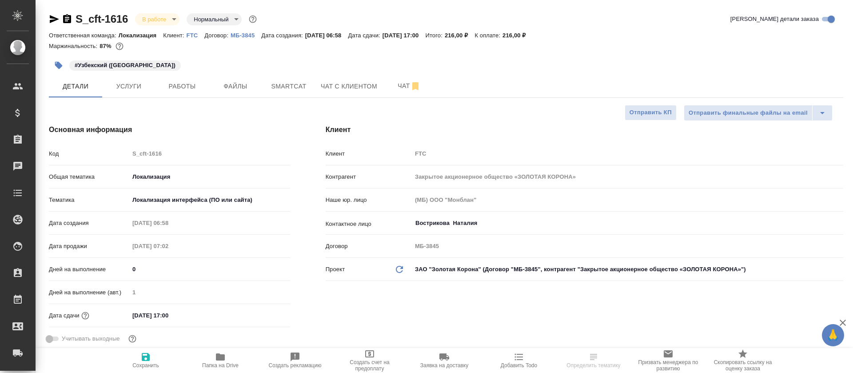
select select "RU"
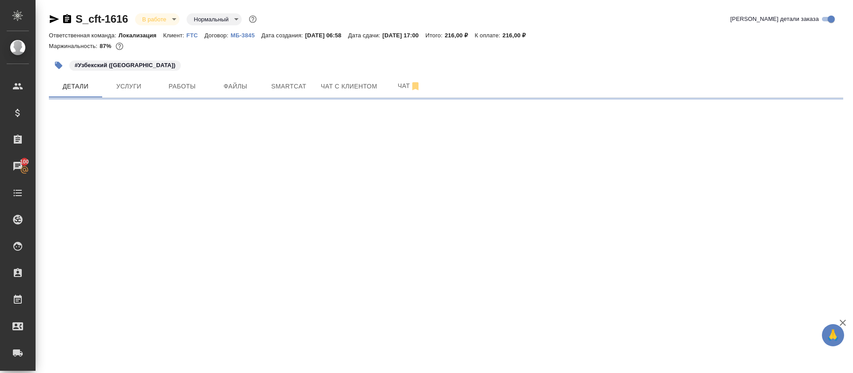
select select "RU"
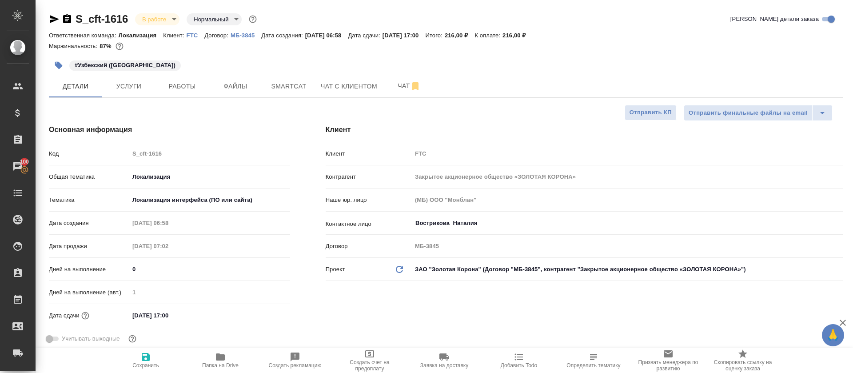
type textarea "x"
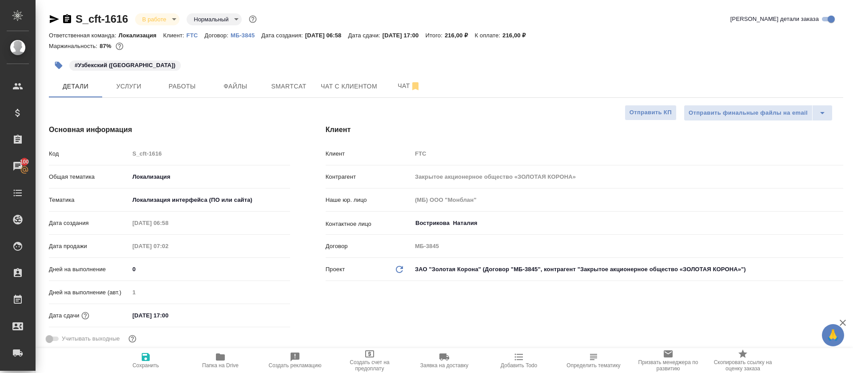
type textarea "x"
click at [287, 88] on span "Smartcat" at bounding box center [288, 86] width 43 height 11
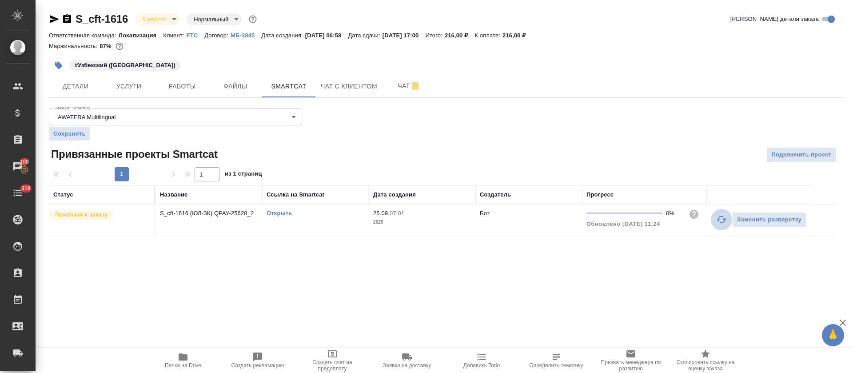
click at [720, 218] on icon "button" at bounding box center [721, 219] width 11 height 11
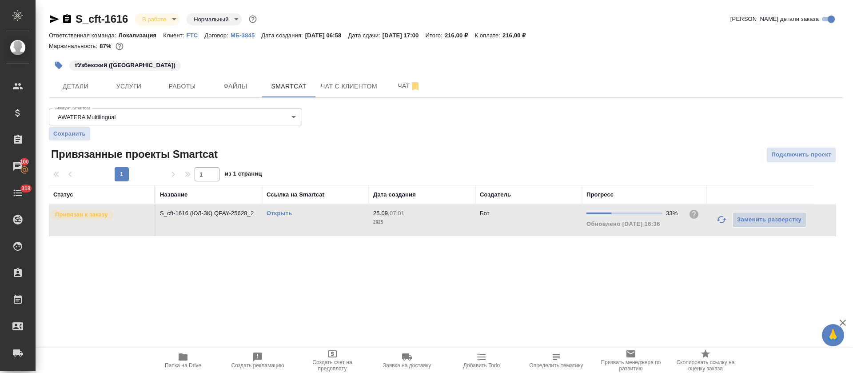
click at [277, 212] on link "Открыть" at bounding box center [279, 213] width 25 height 7
click at [175, 84] on span "Работы" at bounding box center [182, 86] width 43 height 11
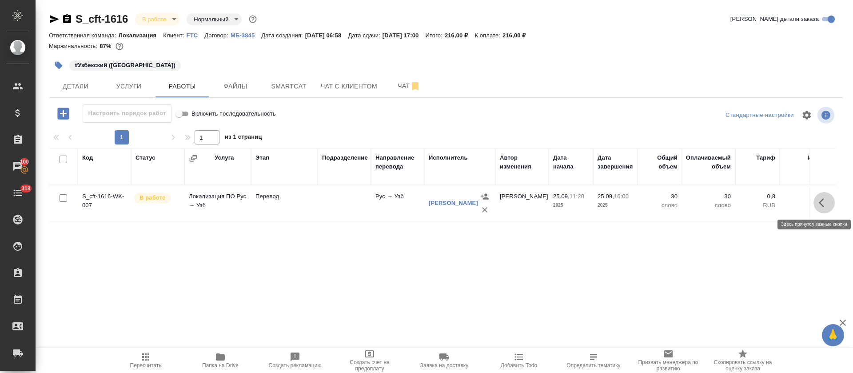
click at [828, 204] on icon "button" at bounding box center [824, 202] width 11 height 11
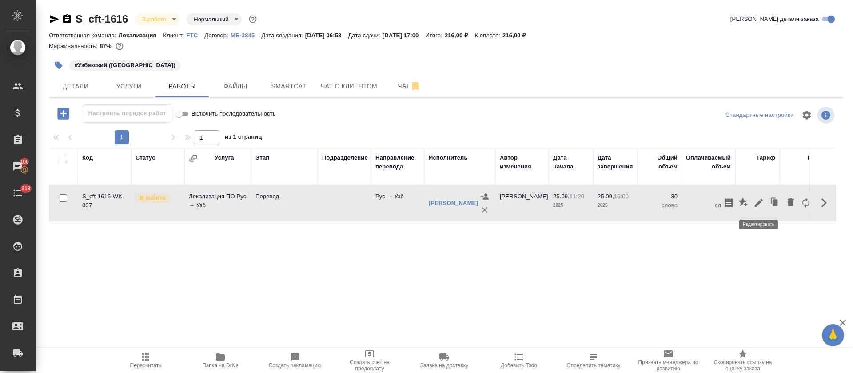
click at [763, 205] on icon "button" at bounding box center [758, 202] width 11 height 11
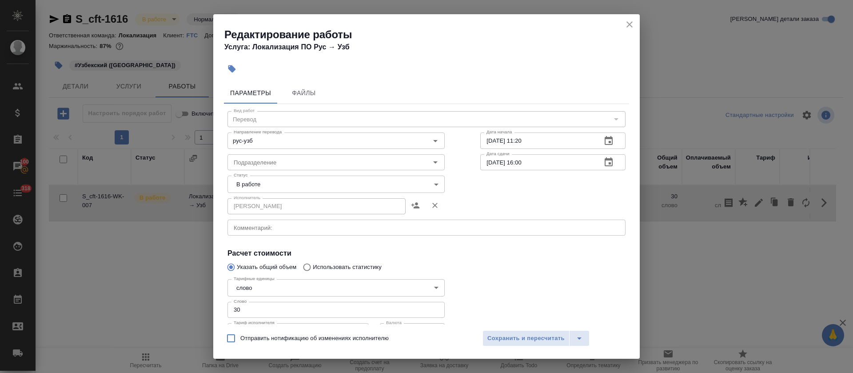
click at [296, 196] on div "Исполнитель Сагиева Динара Исполнитель" at bounding box center [335, 205] width 217 height 21
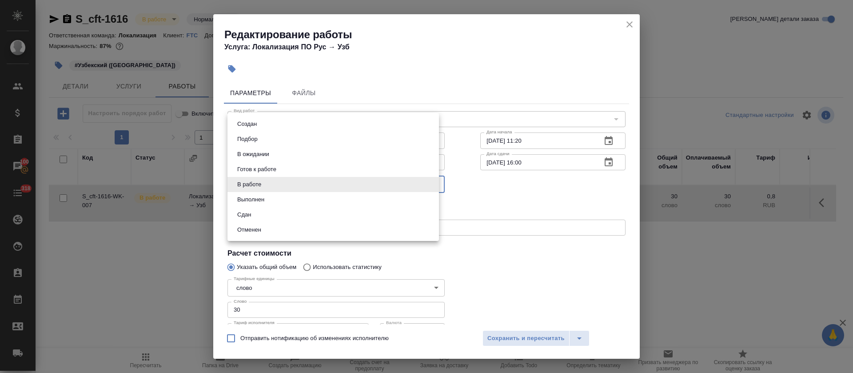
click at [292, 189] on body "🙏 .cls-1 fill:#fff; AWATERA Tretyakova Olga Клиенты Спецификации Заказы 100 Чат…" at bounding box center [426, 186] width 853 height 373
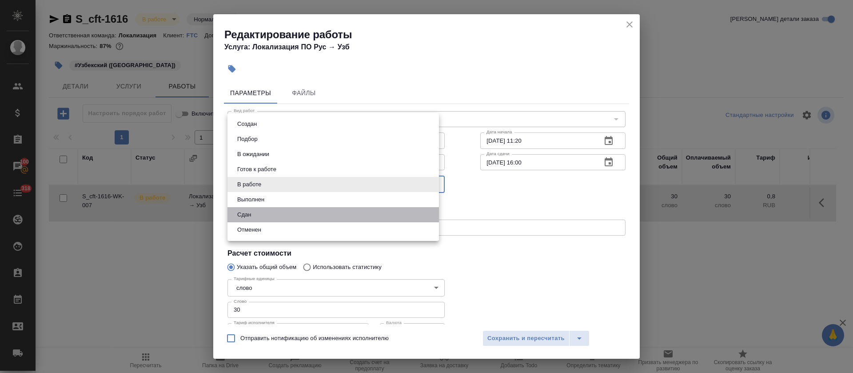
click at [270, 209] on li "Сдан" at bounding box center [332, 214] width 211 height 15
type input "closed"
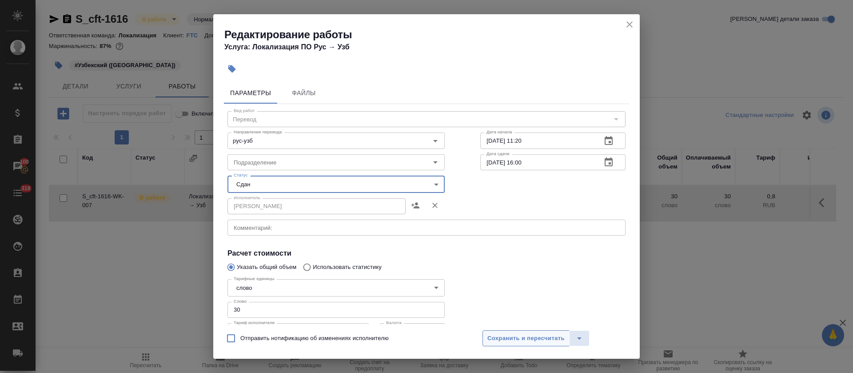
click at [493, 330] on button "Сохранить и пересчитать" at bounding box center [525, 338] width 87 height 16
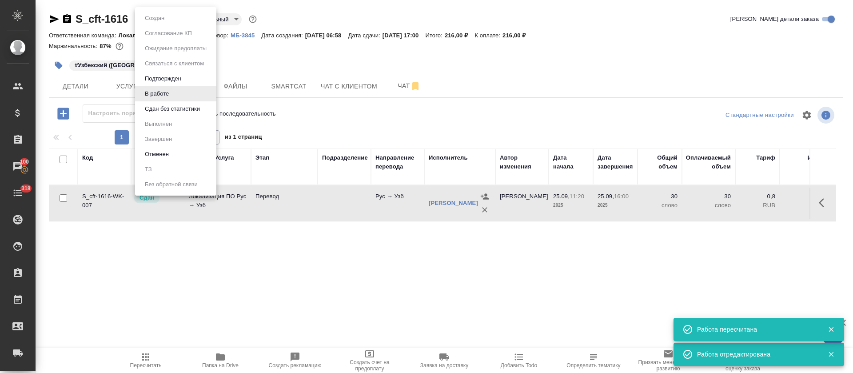
click at [163, 20] on body "🙏 .cls-1 fill:#fff; AWATERA Tretyakova Olga Клиенты Спецификации Заказы 100 Чат…" at bounding box center [426, 186] width 853 height 373
click at [164, 106] on button "Сдан без статистики" at bounding box center [172, 109] width 60 height 10
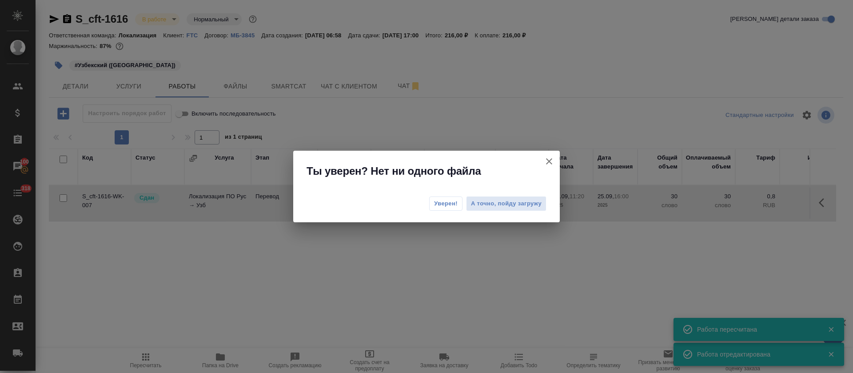
click at [438, 207] on span "Уверен!" at bounding box center [446, 203] width 24 height 9
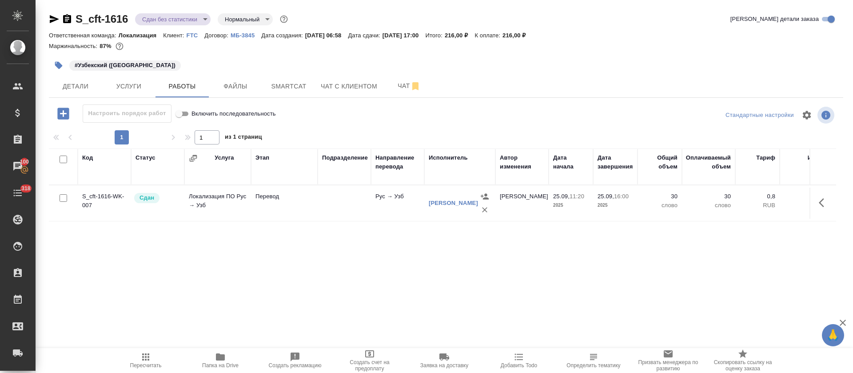
click at [204, 20] on body "🙏 .cls-1 fill:#fff; AWATERA Tretyakova Olga Клиенты Спецификации Заказы 100 Чат…" at bounding box center [426, 186] width 853 height 373
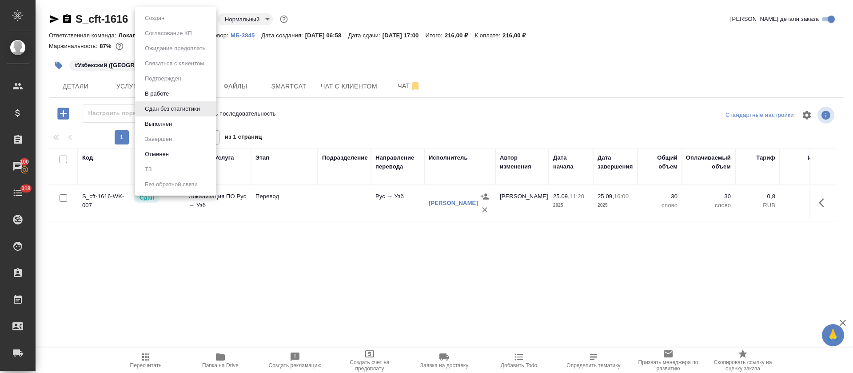
click at [156, 129] on li "Выполнен" at bounding box center [175, 123] width 81 height 15
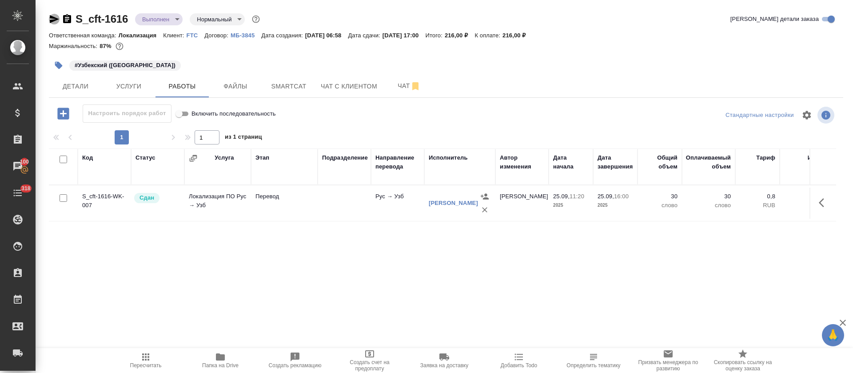
click at [55, 19] on icon "button" at bounding box center [54, 19] width 9 height 8
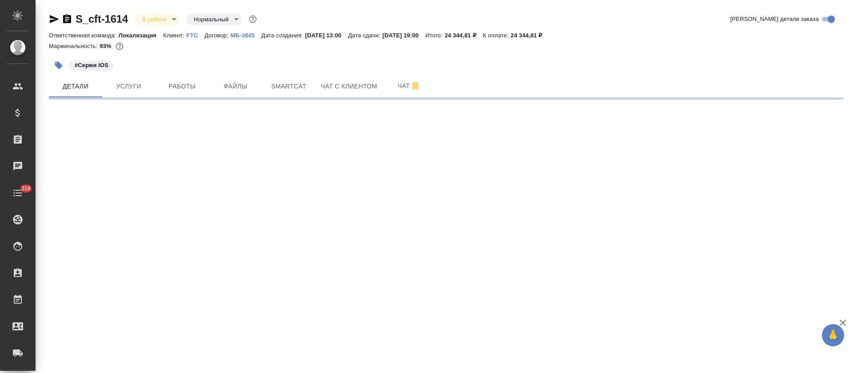
select select "RU"
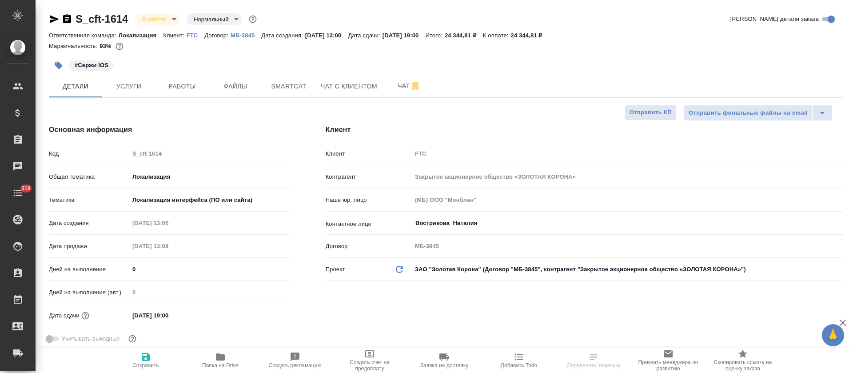
type textarea "x"
type input "[PERSON_NAME]"
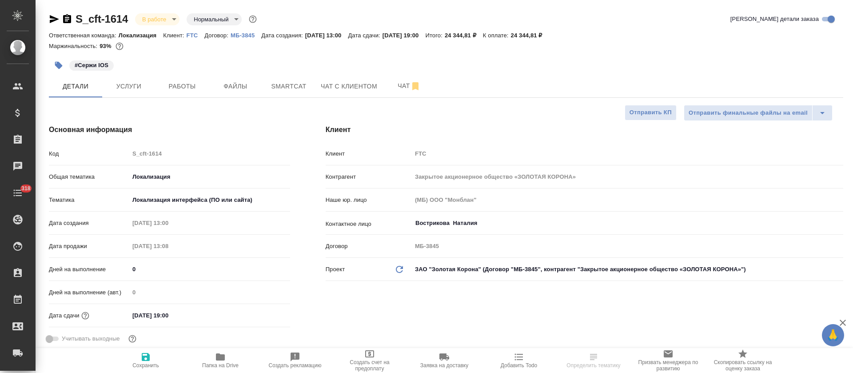
type textarea "x"
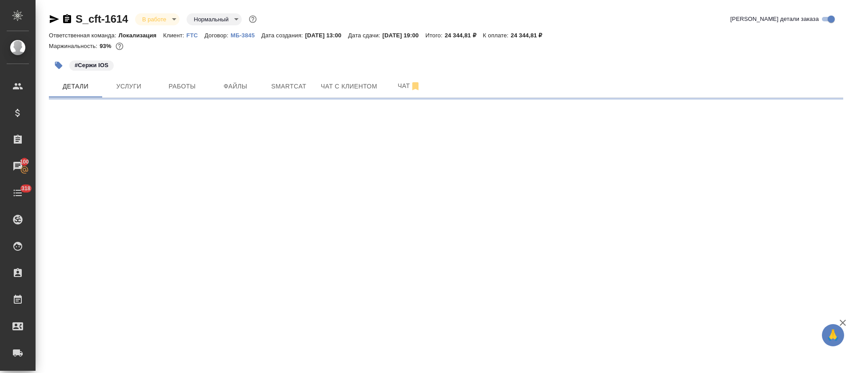
select select "RU"
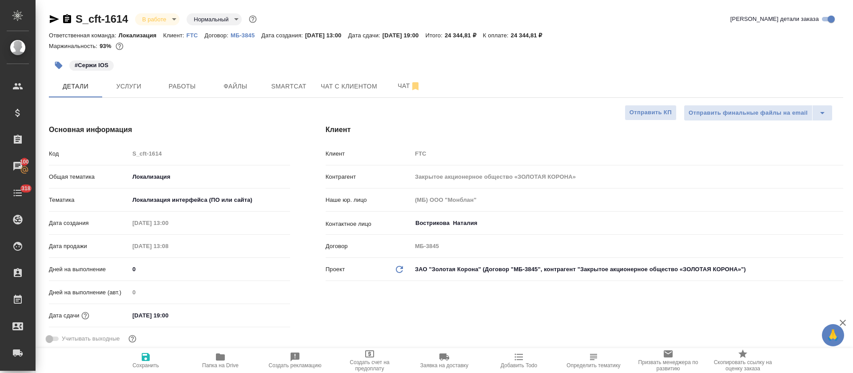
type textarea "x"
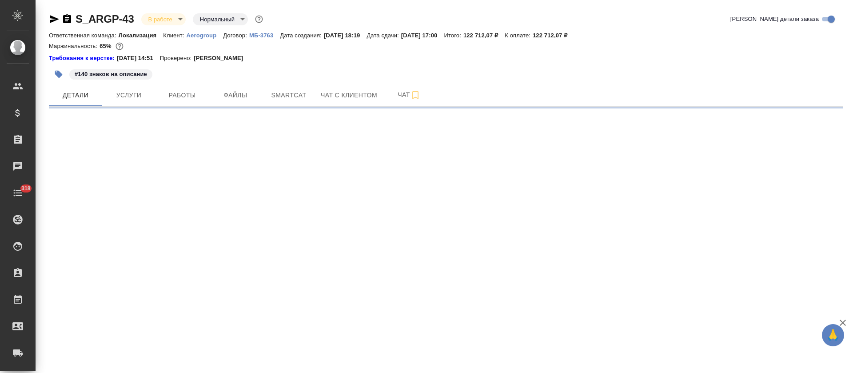
select select "RU"
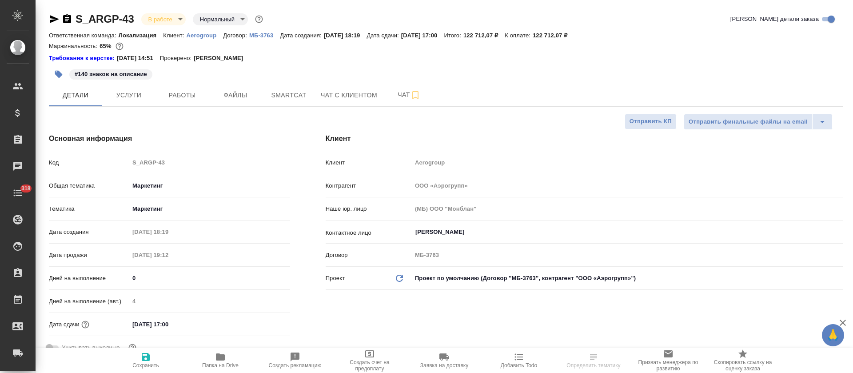
type textarea "x"
click at [279, 101] on button "Smartcat" at bounding box center [288, 95] width 53 height 22
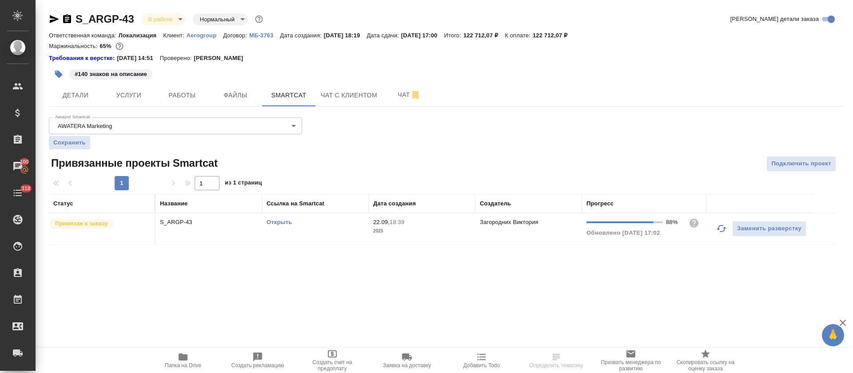
click at [278, 223] on link "Открыть" at bounding box center [279, 222] width 25 height 7
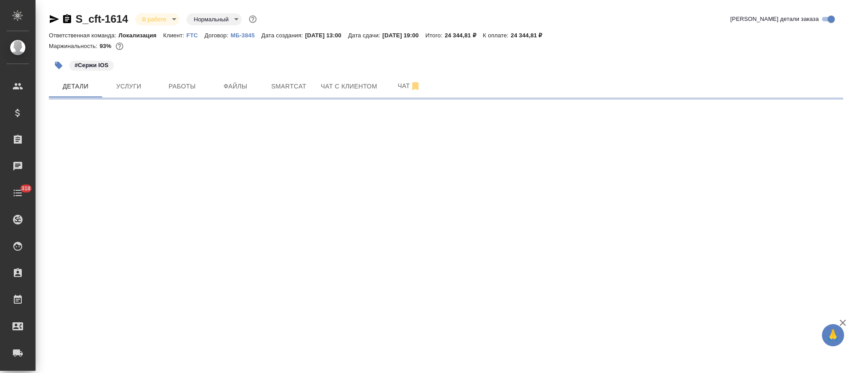
select select "RU"
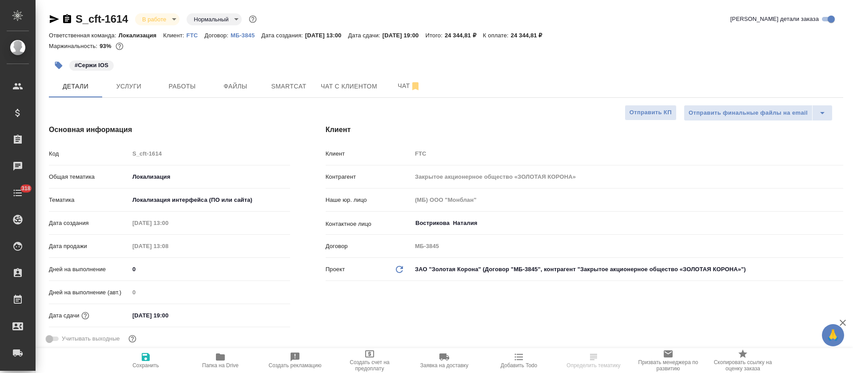
type textarea "x"
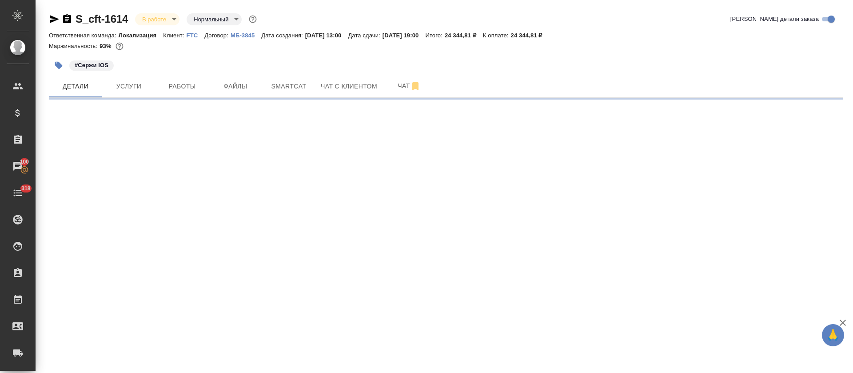
select select "RU"
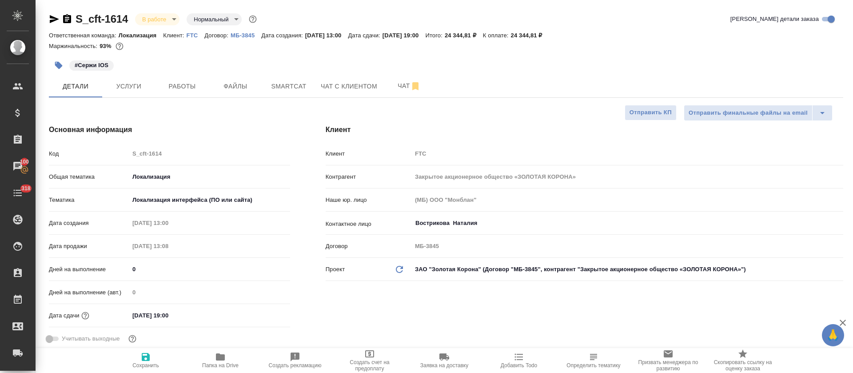
type textarea "x"
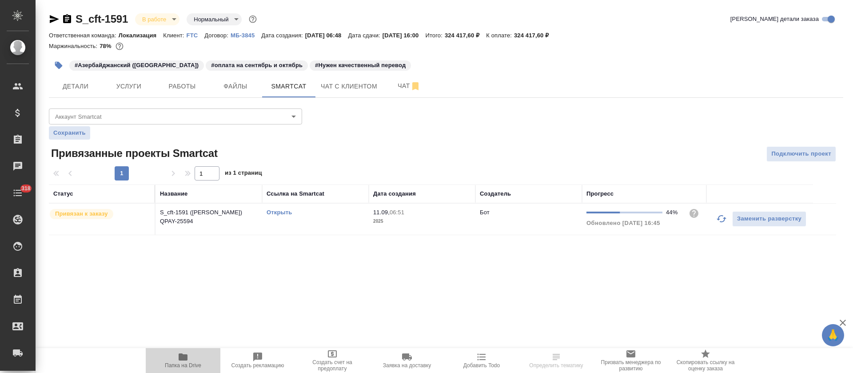
click at [187, 364] on span "Папка на Drive" at bounding box center [183, 365] width 36 height 6
drag, startPoint x: 52, startPoint y: 18, endPoint x: 475, endPoint y: 353, distance: 540.4
click at [52, 18] on icon "button" at bounding box center [54, 19] width 9 height 8
click at [720, 219] on icon "button" at bounding box center [721, 218] width 11 height 11
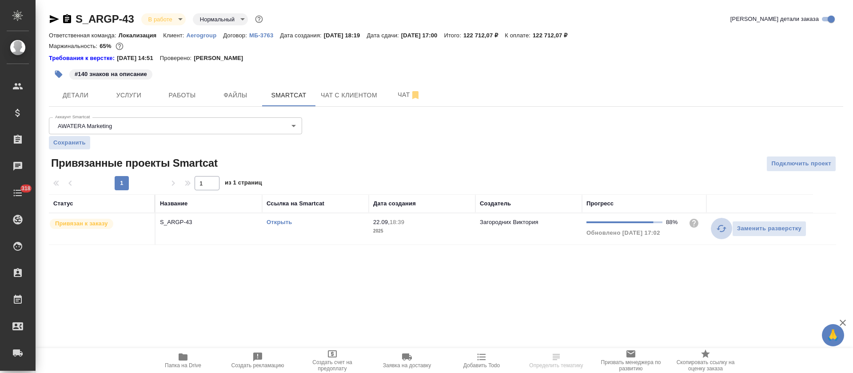
click at [713, 227] on button "button" at bounding box center [721, 228] width 21 height 21
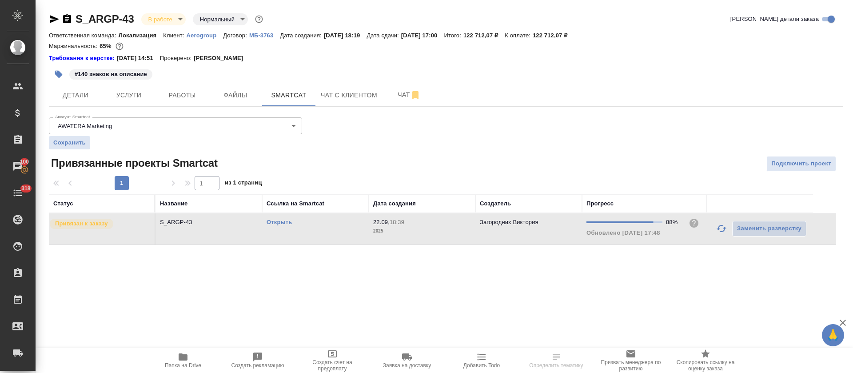
click at [283, 223] on link "Открыть" at bounding box center [279, 222] width 25 height 7
click at [714, 231] on button "button" at bounding box center [721, 228] width 21 height 21
click at [284, 221] on link "Открыть" at bounding box center [279, 222] width 25 height 7
click at [438, 285] on div ".cls-1 fill:#fff; AWATERA Tretyakova Olga Клиенты Спецификации Заказы 100 Чаты …" at bounding box center [426, 186] width 853 height 373
click at [438, 284] on div ".cls-1 fill:#fff; AWATERA Tretyakova Olga Клиенты Спецификации Заказы 100 Чаты …" at bounding box center [426, 186] width 853 height 373
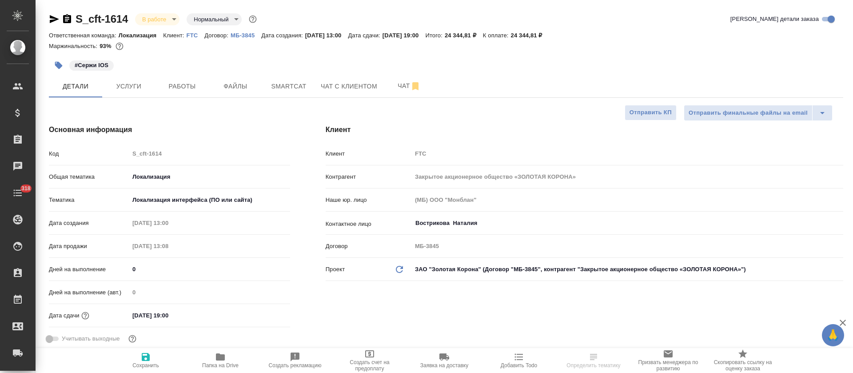
select select "RU"
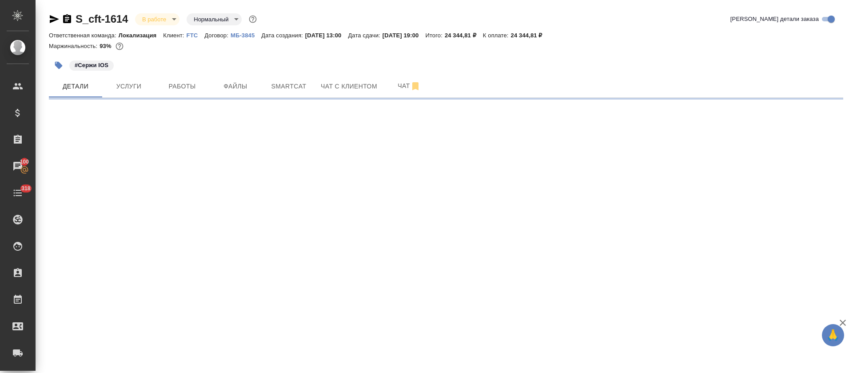
select select "RU"
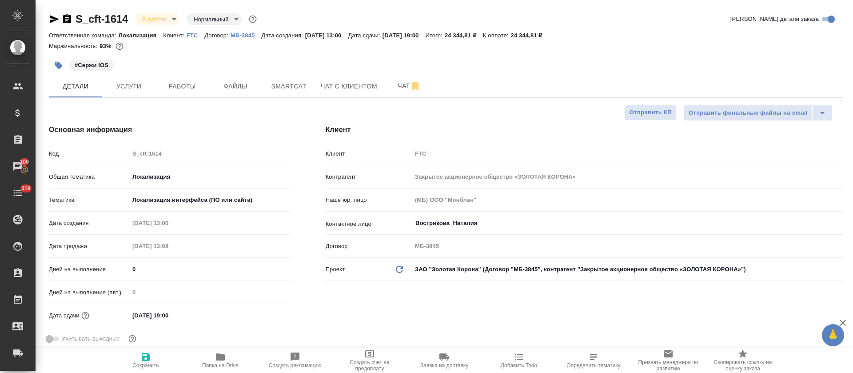
type textarea "x"
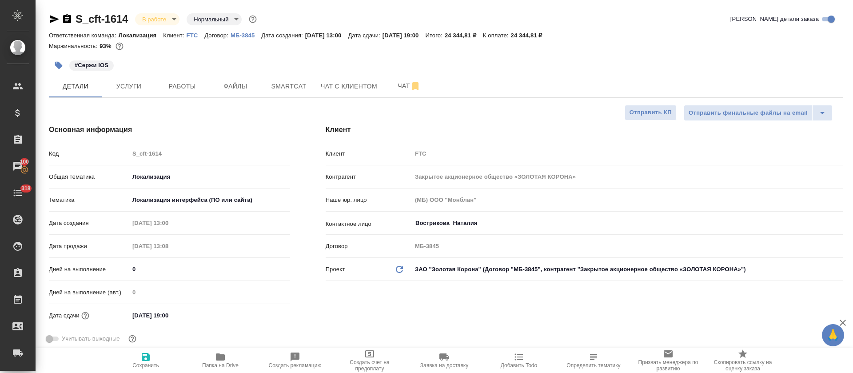
type textarea "x"
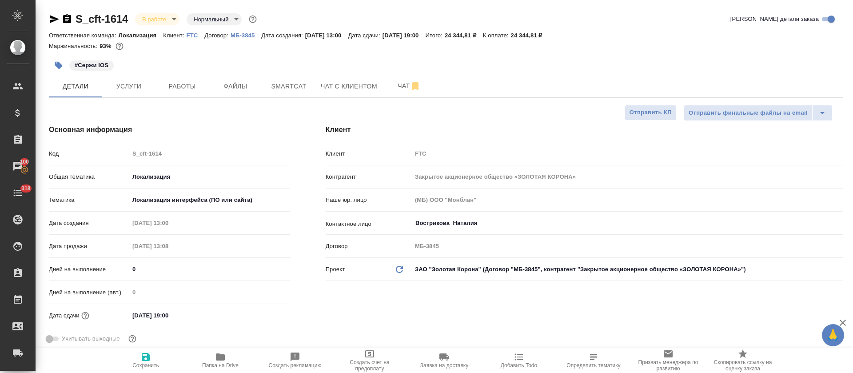
type textarea "x"
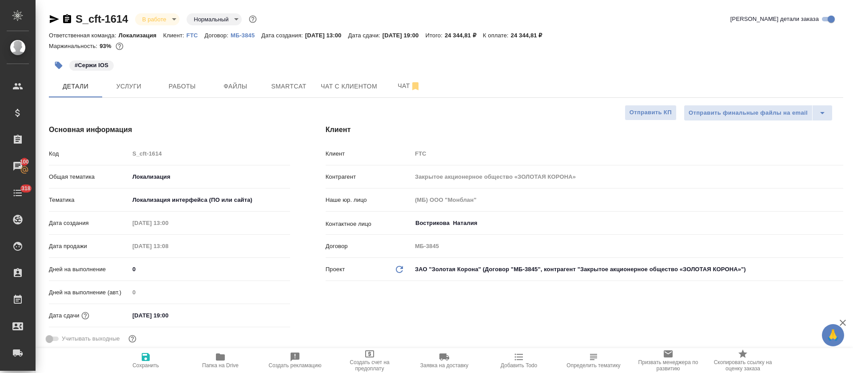
type textarea "x"
click at [178, 81] on span "Работы" at bounding box center [182, 86] width 43 height 11
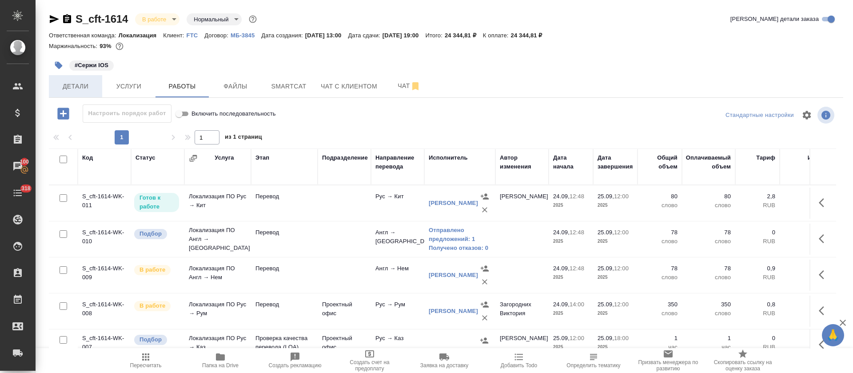
click at [75, 86] on span "Детали" at bounding box center [75, 86] width 43 height 11
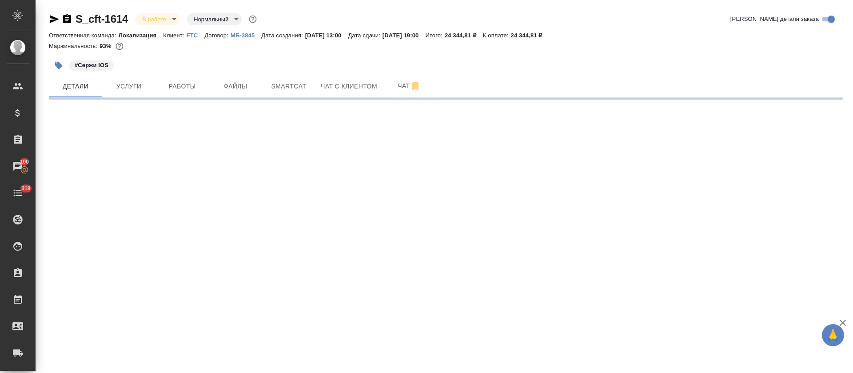
select select "RU"
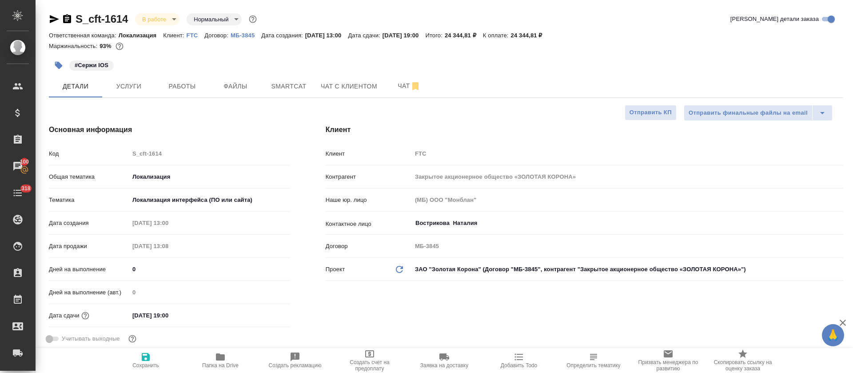
type textarea "x"
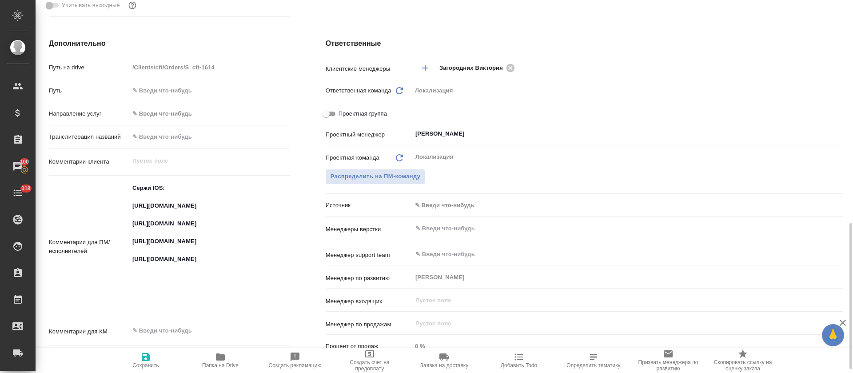
scroll to position [400, 0]
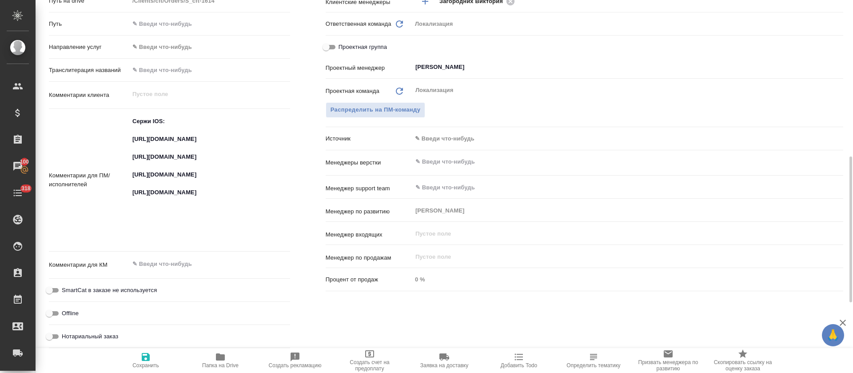
type textarea "x"
click at [172, 141] on textarea "Сержи IOS: [URL][DOMAIN_NAME] [URL][DOMAIN_NAME] [URL][DOMAIN_NAME] [URL][DOMAI…" at bounding box center [210, 179] width 160 height 131
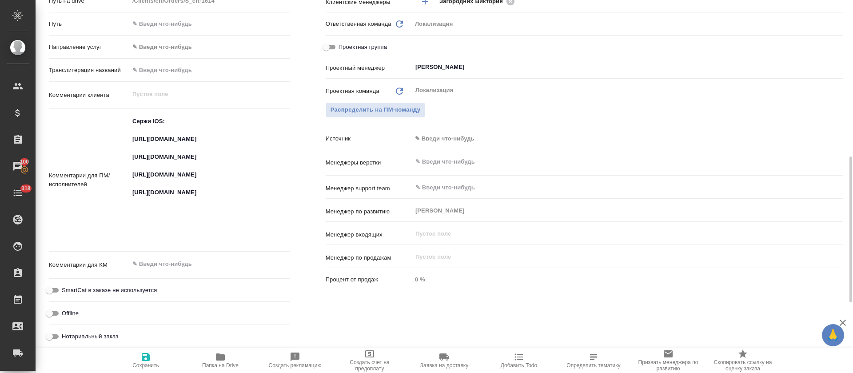
type textarea "x"
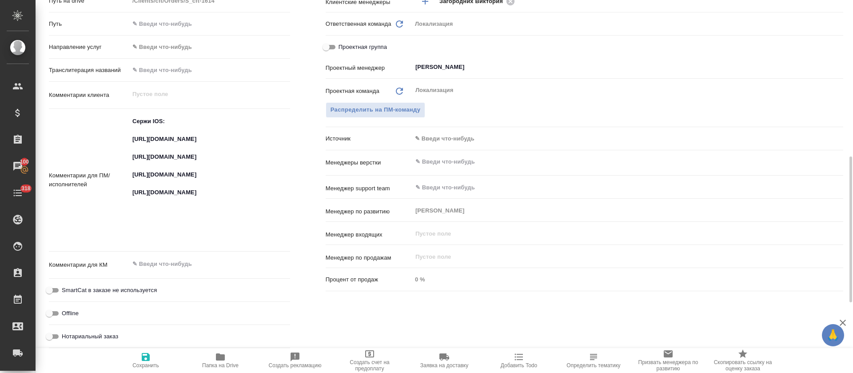
type textarea "x"
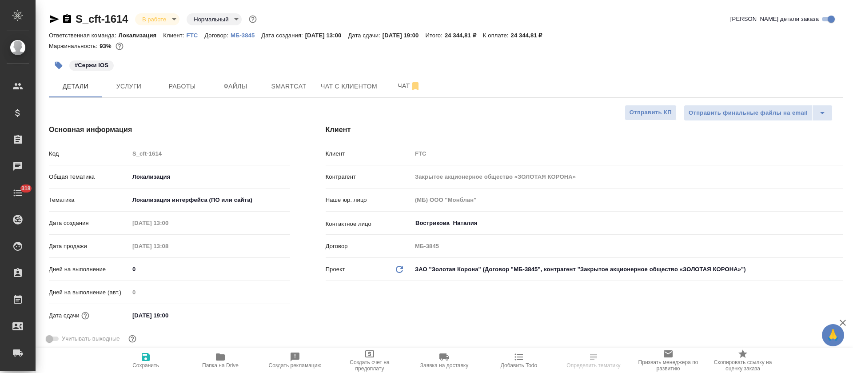
select select "RU"
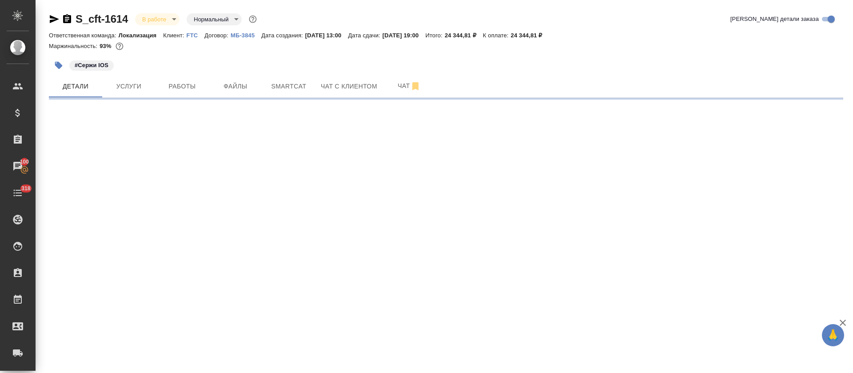
select select "RU"
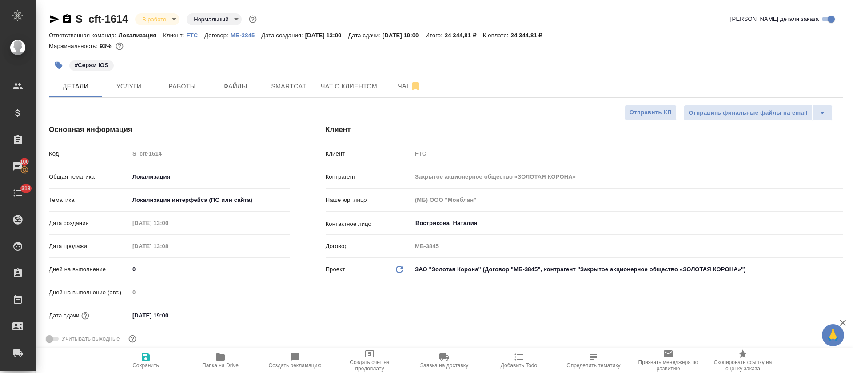
type textarea "x"
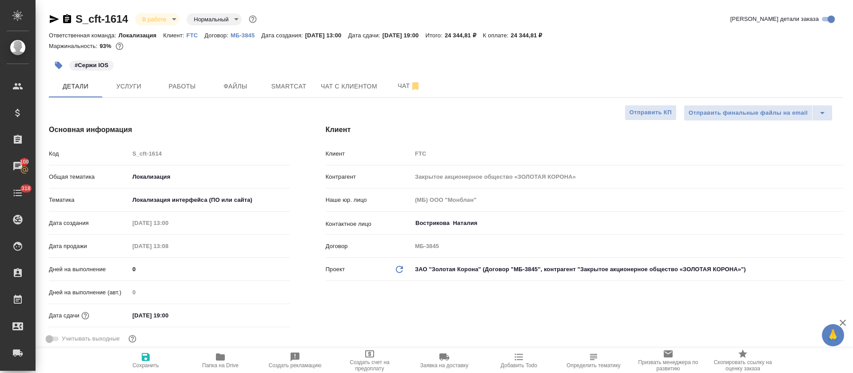
type textarea "x"
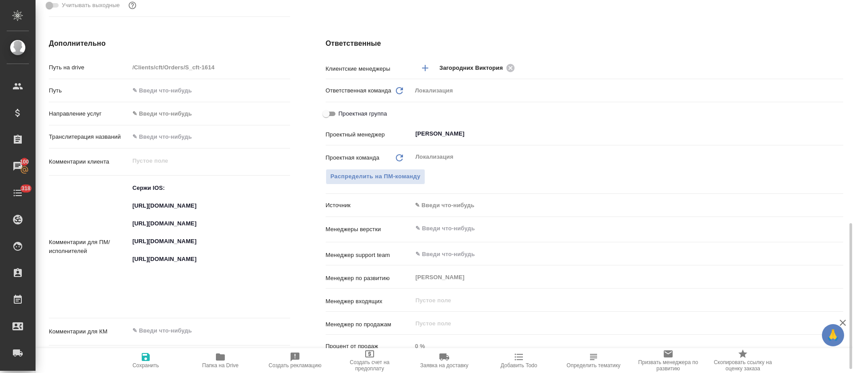
scroll to position [400, 0]
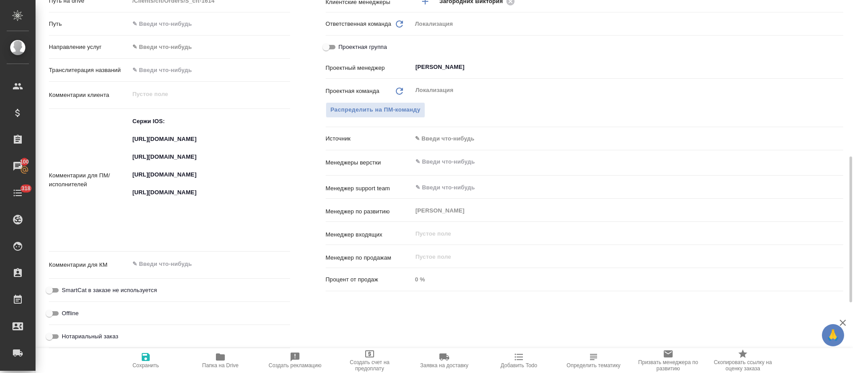
type textarea "x"
click at [249, 168] on textarea "Сержи IOS: https://smartcat.com/projects/fa598466-d8ca-4a0b-b7c4-b806e55478ee/f…" at bounding box center [209, 179] width 161 height 131
click at [239, 199] on textarea "Сержи IOS: https://smartcat.com/projects/fa598466-d8ca-4a0b-b7c4-b806e55478ee/f…" at bounding box center [210, 179] width 160 height 131
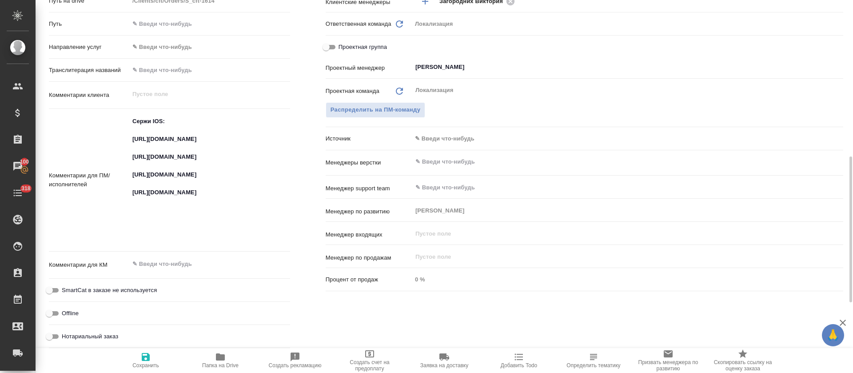
type textarea "x"
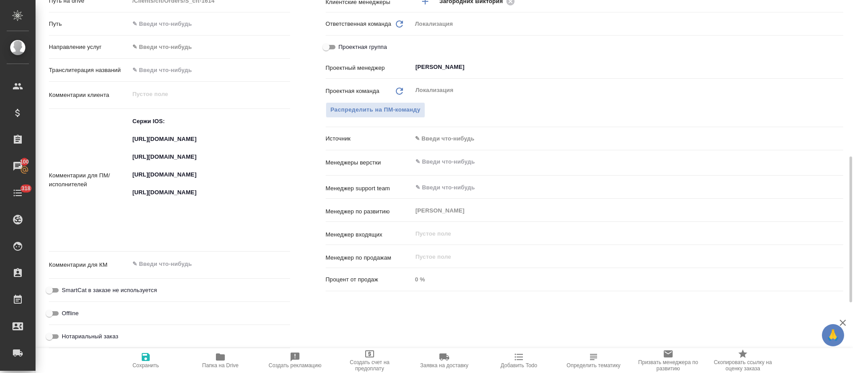
type textarea "x"
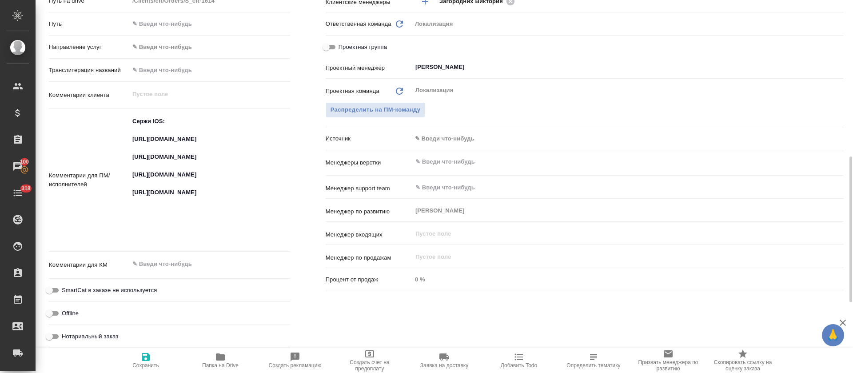
type textarea "x"
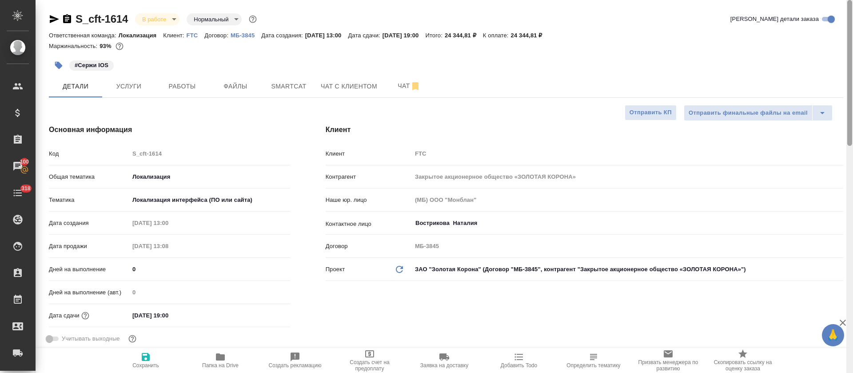
type textarea "x"
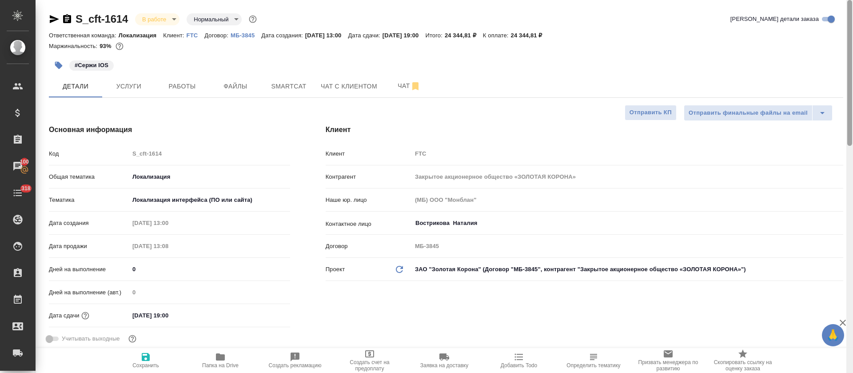
type textarea "x"
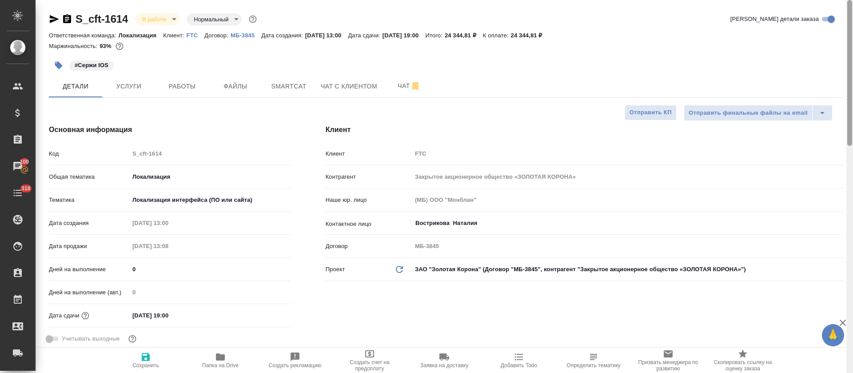
type textarea "x"
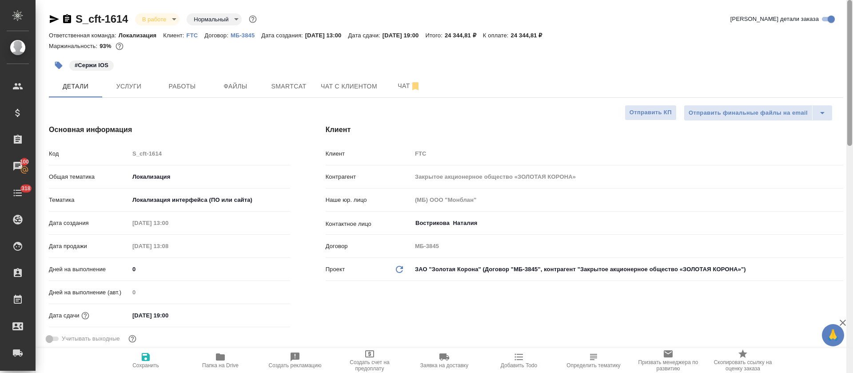
type textarea "x"
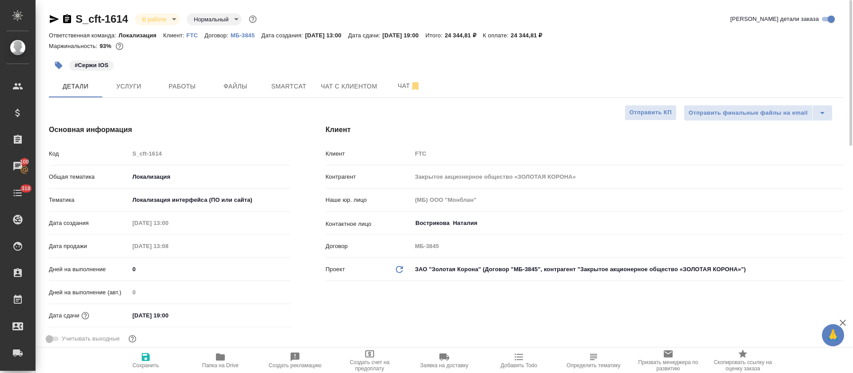
type textarea "x"
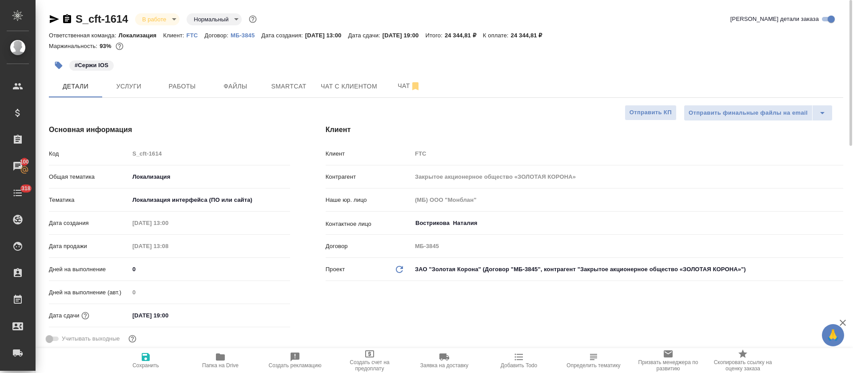
type textarea "x"
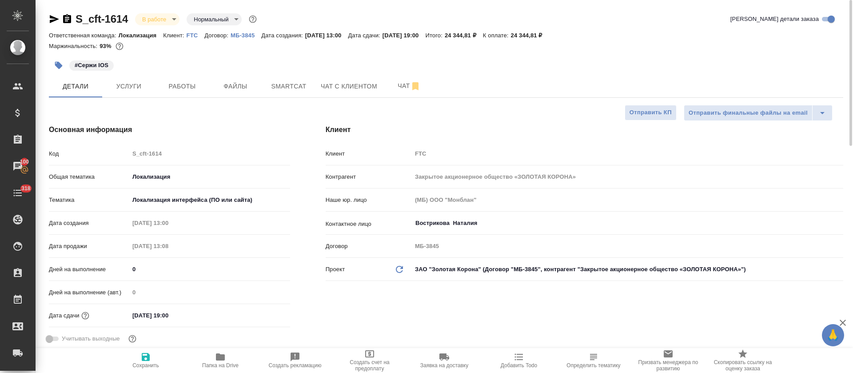
type textarea "x"
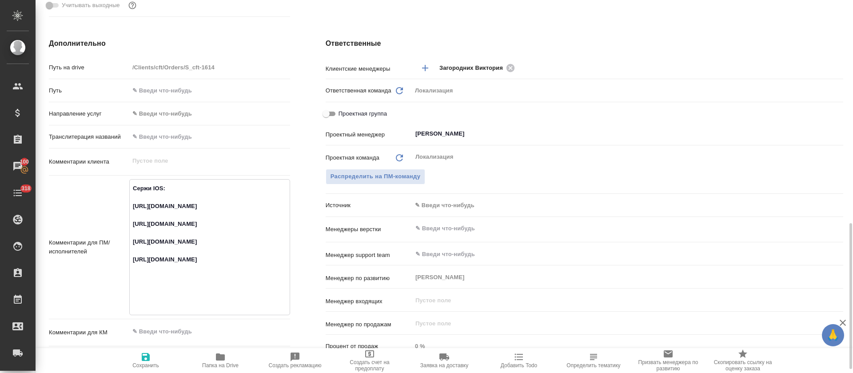
scroll to position [400, 0]
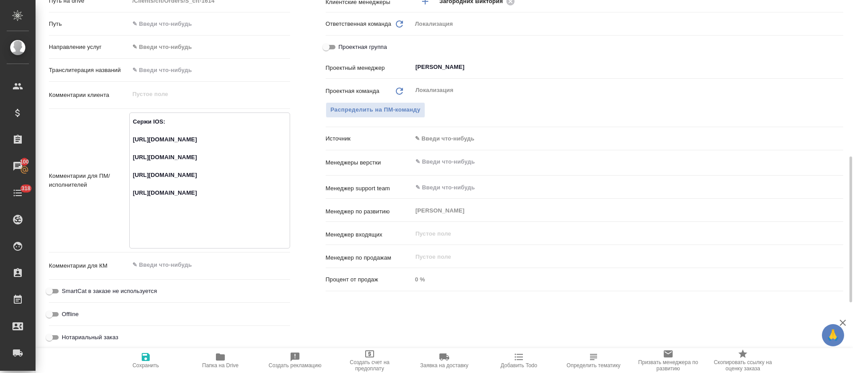
type textarea "x"
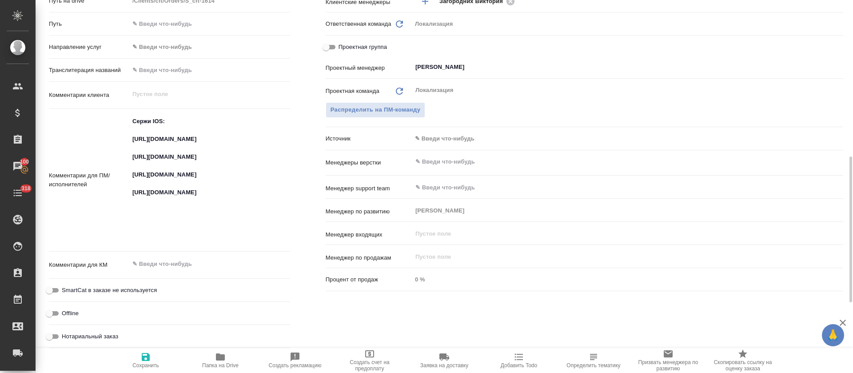
type textarea "x"
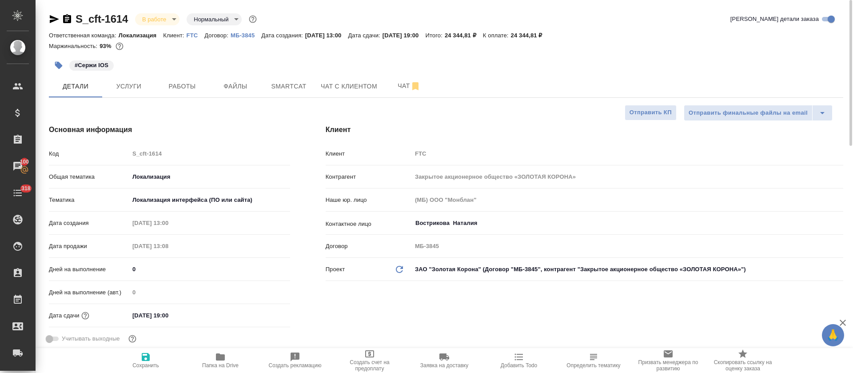
type textarea "x"
drag, startPoint x: 129, startPoint y: 5, endPoint x: 78, endPoint y: 24, distance: 54.9
copy link "S_cft-1614"
type textarea "x"
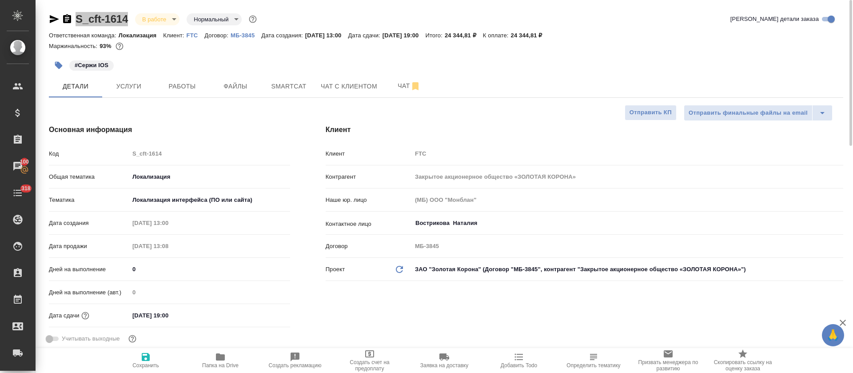
type textarea "x"
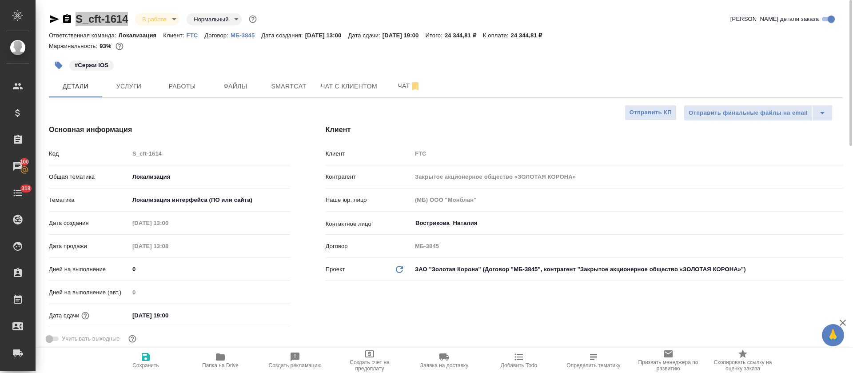
type textarea "x"
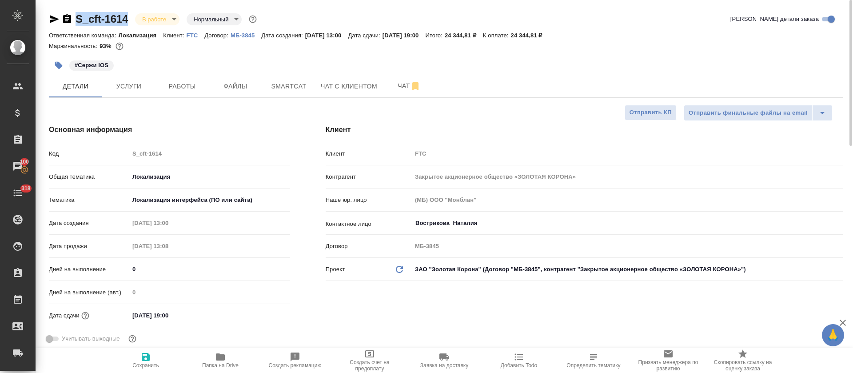
type textarea "x"
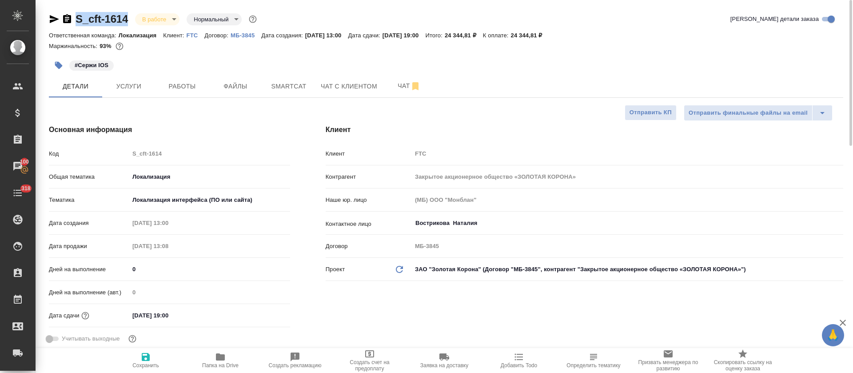
type textarea "x"
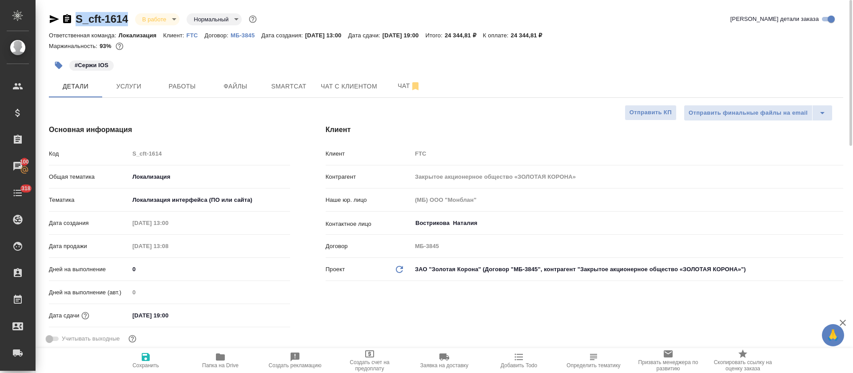
type textarea "x"
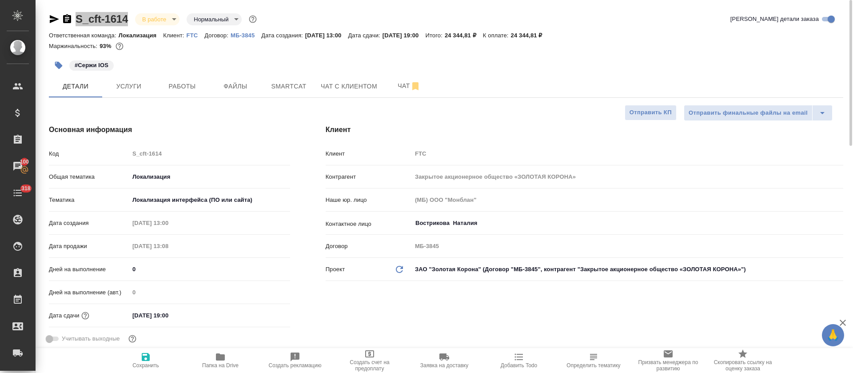
type textarea "x"
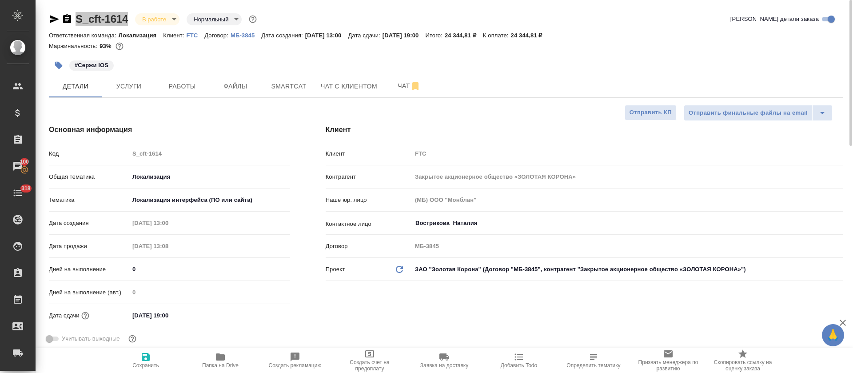
type textarea "x"
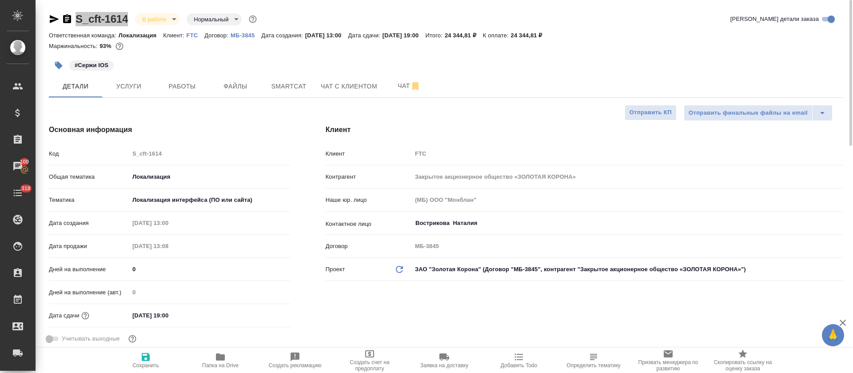
type textarea "x"
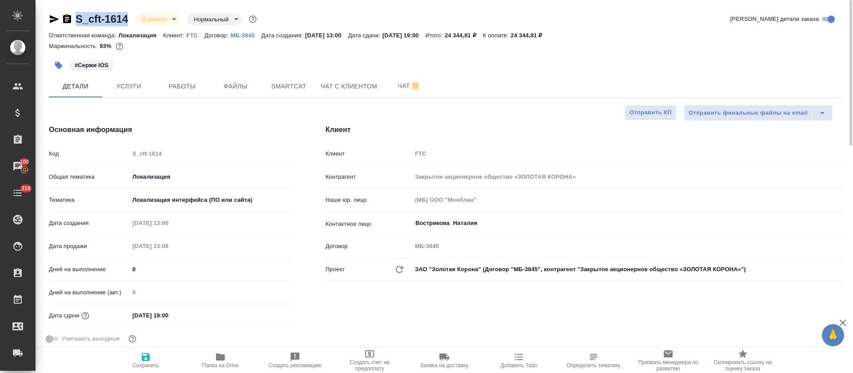
type textarea "x"
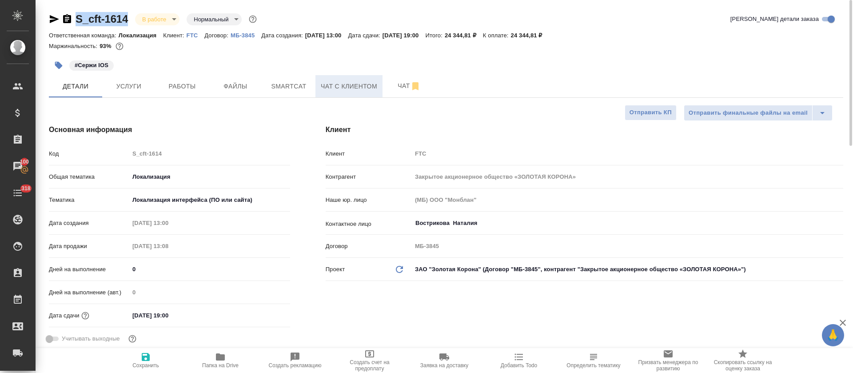
type textarea "x"
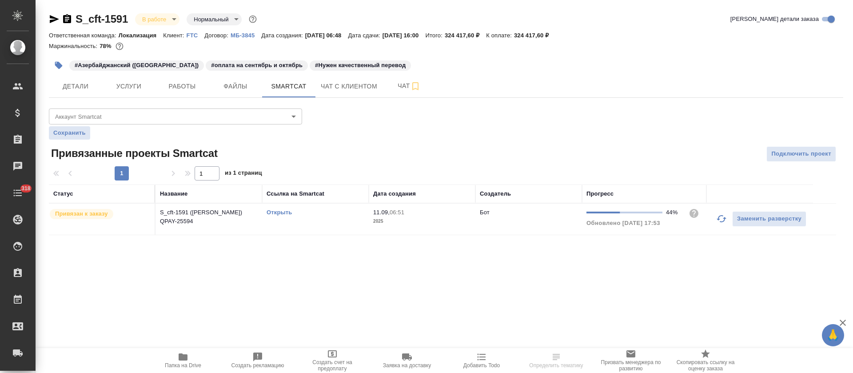
click at [191, 364] on span "Папка на Drive" at bounding box center [183, 365] width 36 height 6
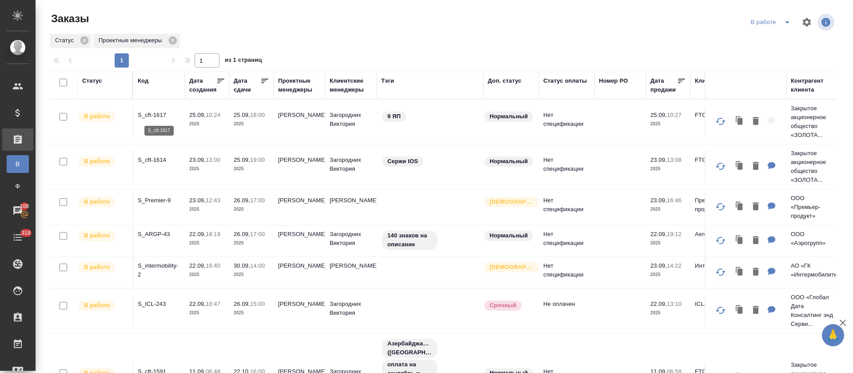
click at [152, 117] on p "S_cft-1617" at bounding box center [159, 115] width 43 height 9
click at [782, 21] on icon "split button" at bounding box center [787, 22] width 11 height 11
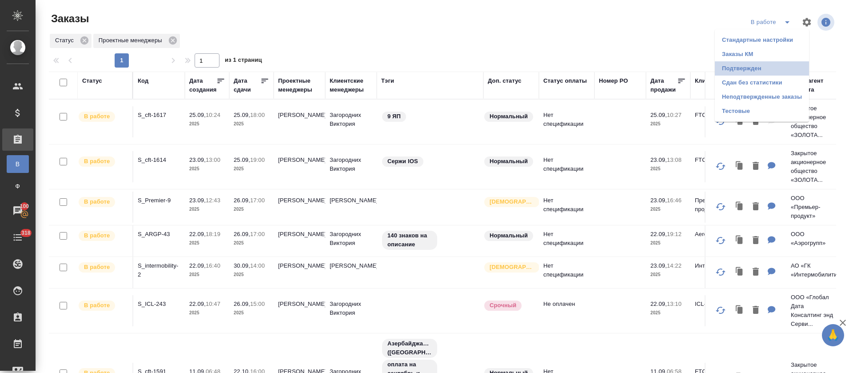
click at [756, 75] on li "Подтвержден" at bounding box center [762, 68] width 94 height 14
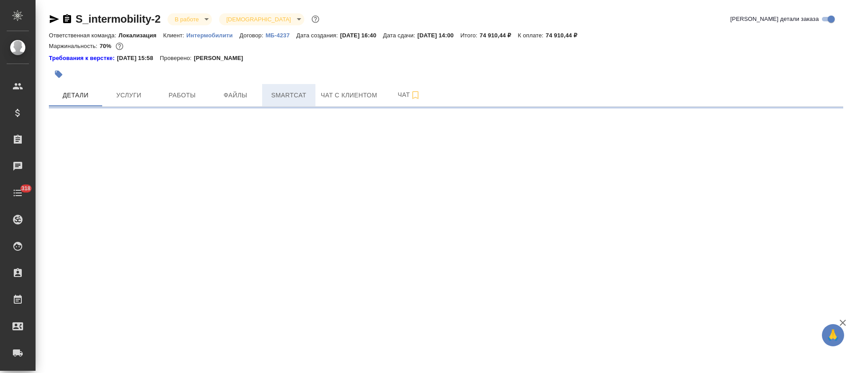
select select "RU"
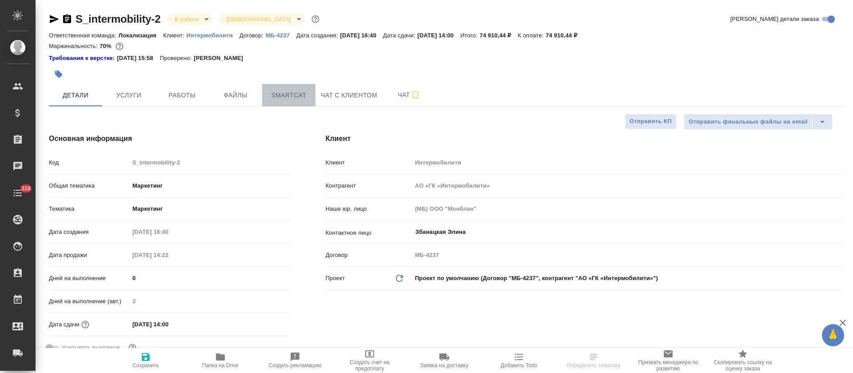
click at [273, 91] on span "Smartcat" at bounding box center [288, 95] width 43 height 11
type textarea "x"
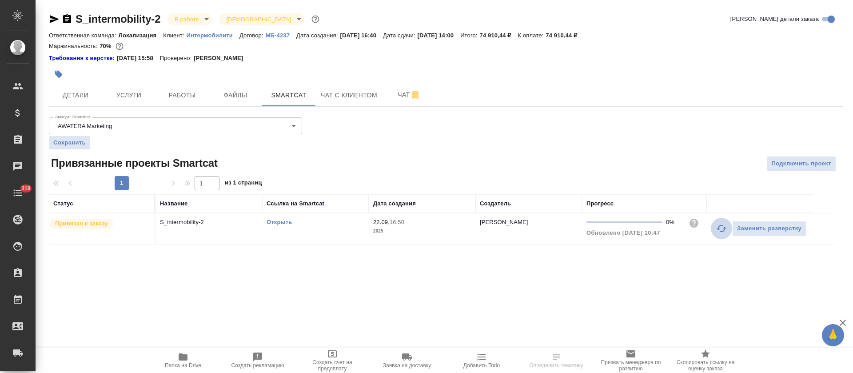
click at [720, 231] on icon "button" at bounding box center [721, 228] width 10 height 7
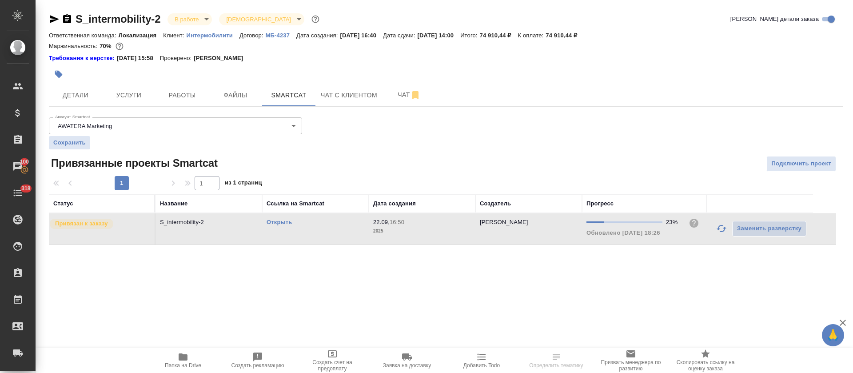
click at [278, 224] on link "Открыть" at bounding box center [279, 222] width 25 height 7
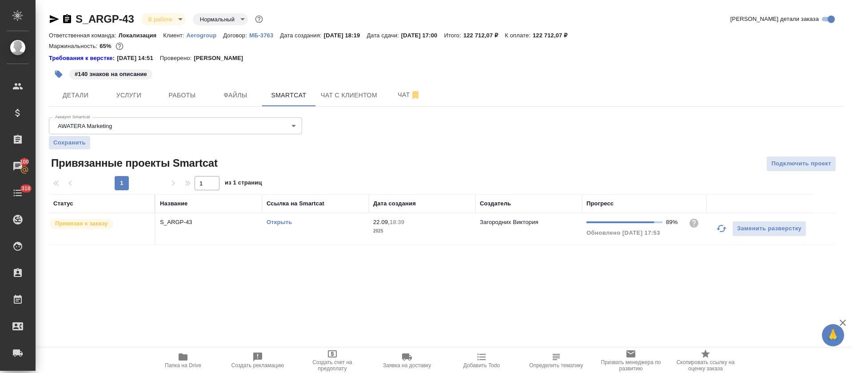
click at [714, 229] on button "button" at bounding box center [721, 228] width 21 height 21
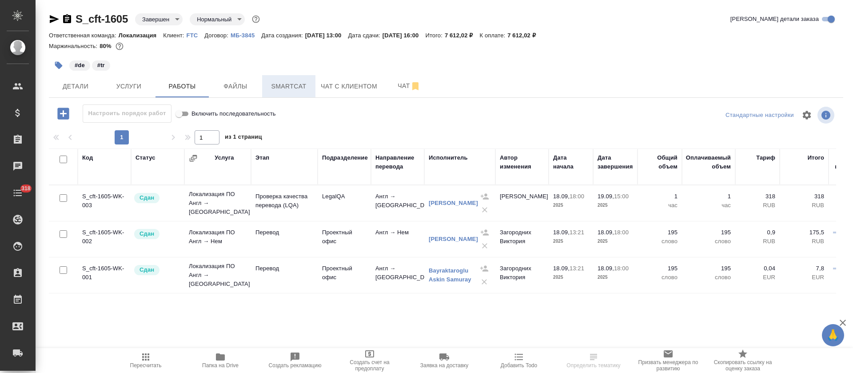
click at [294, 91] on span "Smartcat" at bounding box center [288, 86] width 43 height 11
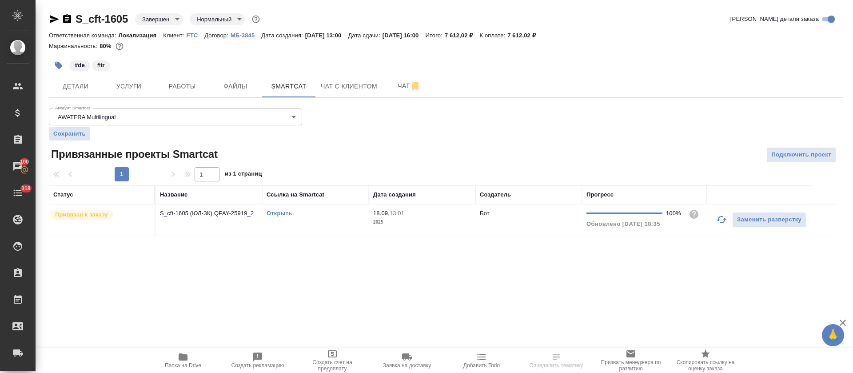
click at [279, 214] on link "Открыть" at bounding box center [279, 213] width 25 height 7
click at [55, 19] on icon "button" at bounding box center [54, 19] width 9 height 8
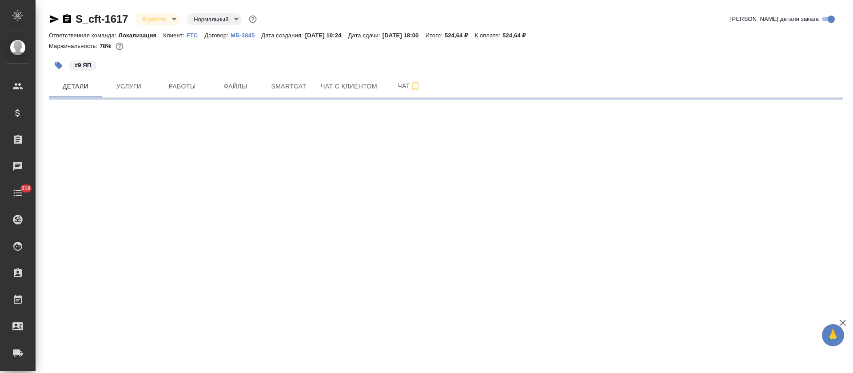
select select "RU"
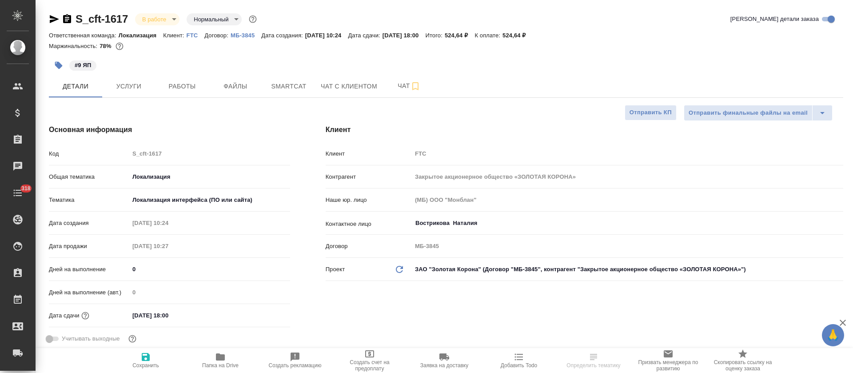
type textarea "x"
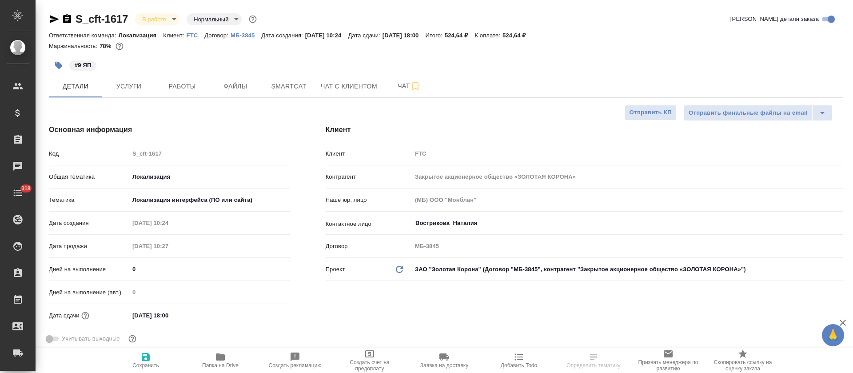
type textarea "x"
click at [287, 88] on span "Smartcat" at bounding box center [288, 86] width 43 height 11
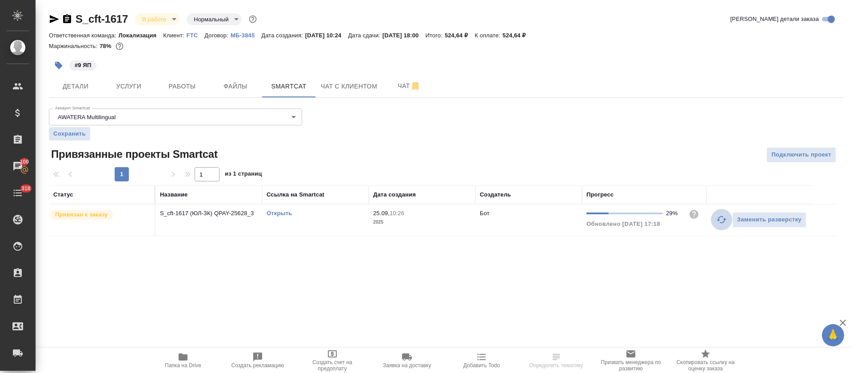
drag, startPoint x: 716, startPoint y: 219, endPoint x: 709, endPoint y: 226, distance: 10.7
click at [716, 220] on button "button" at bounding box center [721, 219] width 21 height 21
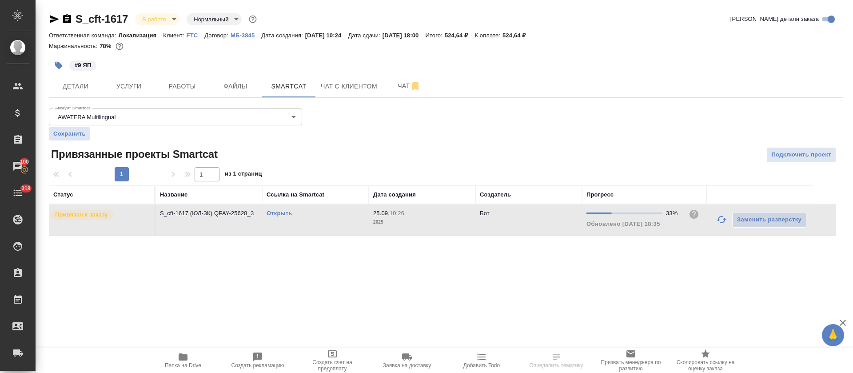
click at [274, 213] on link "Открыть" at bounding box center [279, 213] width 25 height 7
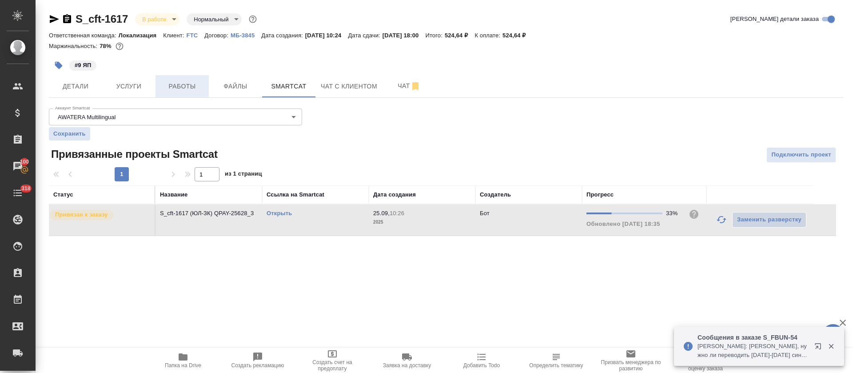
click at [188, 81] on span "Работы" at bounding box center [182, 86] width 43 height 11
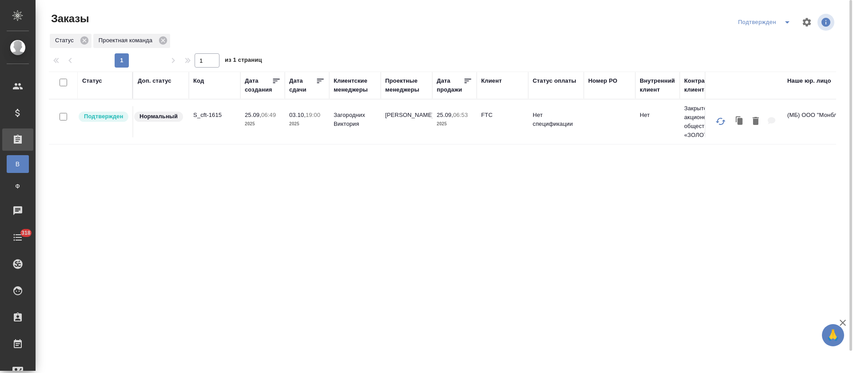
click at [786, 21] on icon "split button" at bounding box center [787, 22] width 11 height 11
click at [761, 54] on li "В работе" at bounding box center [766, 54] width 94 height 14
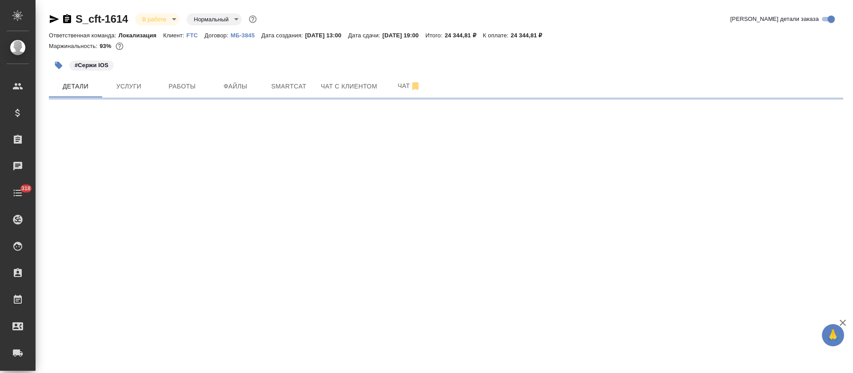
select select "RU"
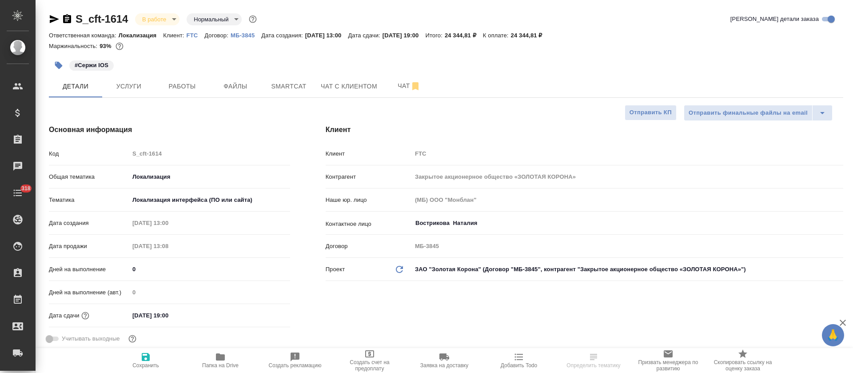
type textarea "x"
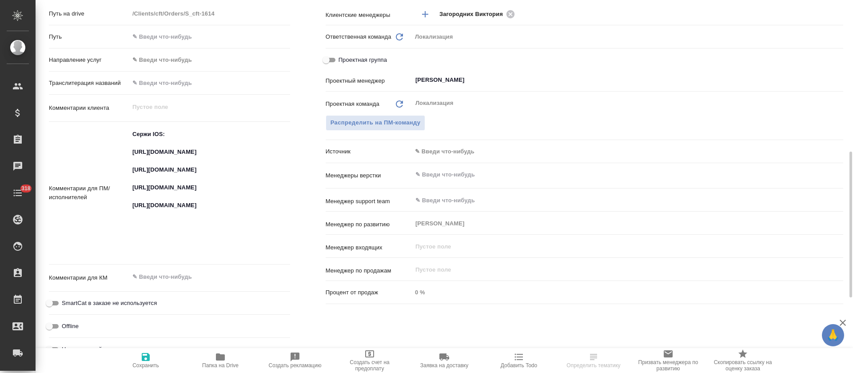
scroll to position [388, 0]
type textarea "x"
click at [175, 158] on textarea "Сержи IOS: [URL][DOMAIN_NAME] [URL][DOMAIN_NAME] [URL][DOMAIN_NAME] [URL][DOMAI…" at bounding box center [210, 191] width 160 height 131
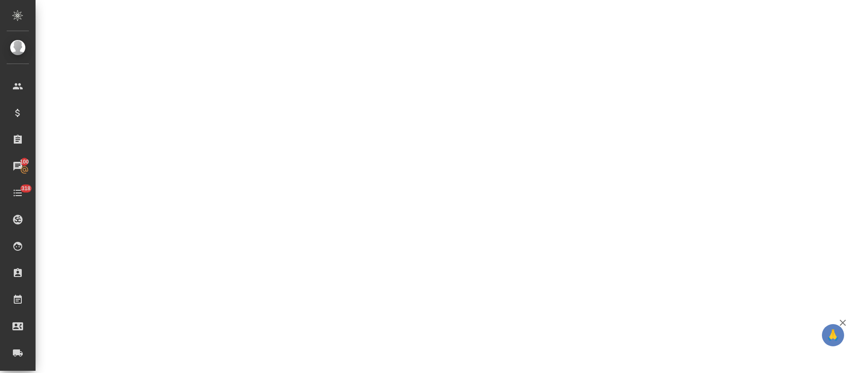
select select "RU"
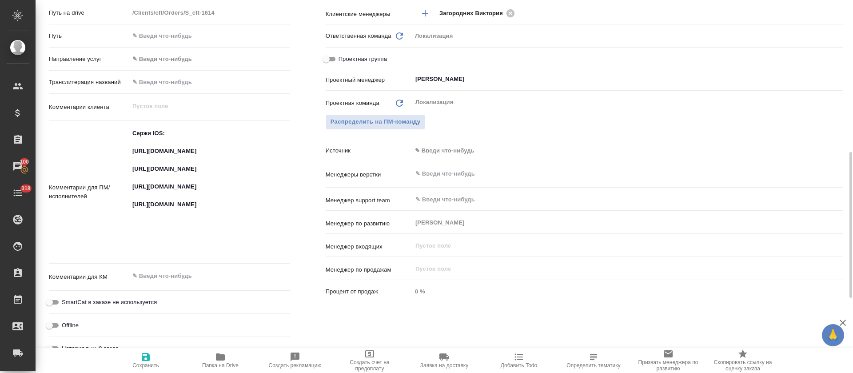
type textarea "x"
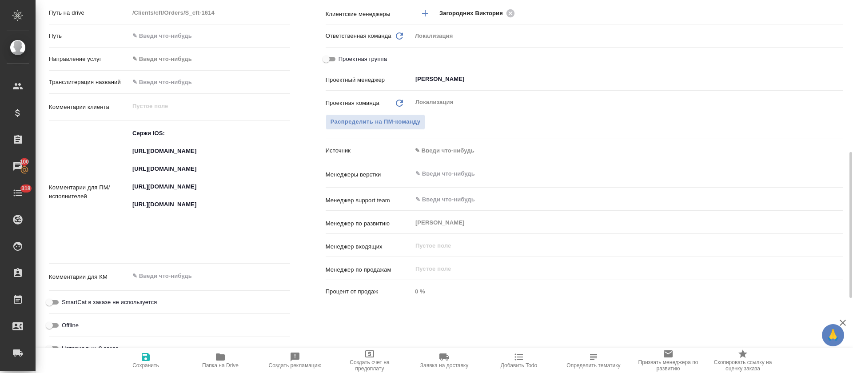
type textarea "x"
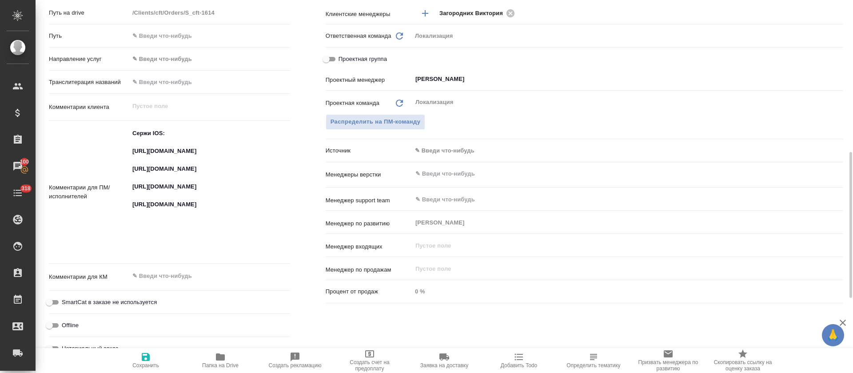
click at [204, 174] on textarea "Сержи IOS: [URL][DOMAIN_NAME] [URL][DOMAIN_NAME] [URL][DOMAIN_NAME] [URL][DOMAI…" at bounding box center [209, 191] width 161 height 131
click at [204, 174] on textarea "Сержи IOS: [URL][DOMAIN_NAME] [URL][DOMAIN_NAME] [URL][DOMAIN_NAME] [URL][DOMAI…" at bounding box center [210, 191] width 160 height 131
type textarea "x"
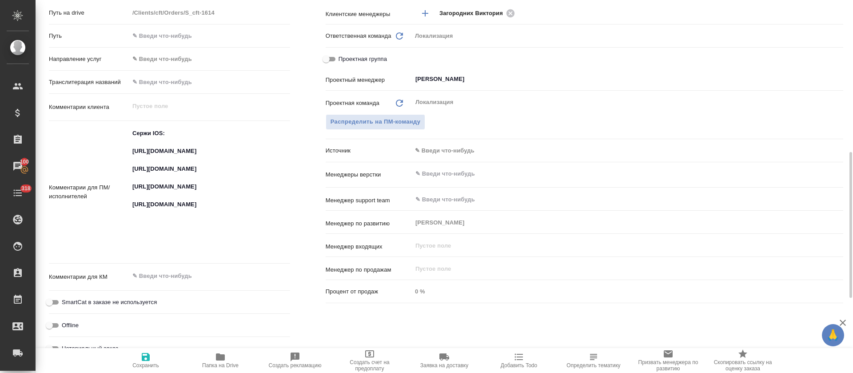
type textarea "x"
click at [207, 213] on textarea "Сержи IOS: [URL][DOMAIN_NAME] [URL][DOMAIN_NAME] [URL][DOMAIN_NAME] [URL][DOMAI…" at bounding box center [210, 191] width 160 height 131
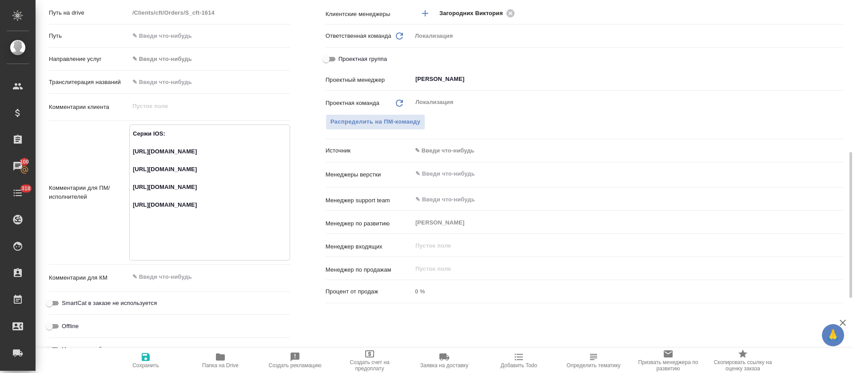
click at [207, 213] on textarea "Сержи IOS: [URL][DOMAIN_NAME] [URL][DOMAIN_NAME] [URL][DOMAIN_NAME] [URL][DOMAI…" at bounding box center [210, 191] width 160 height 131
type textarea "x"
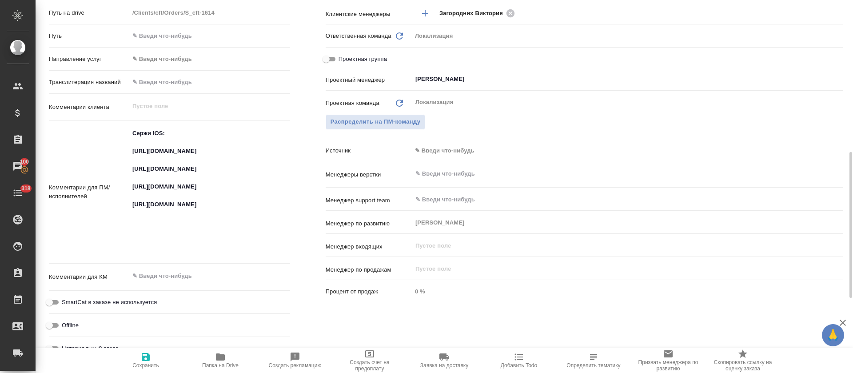
type textarea "x"
click at [163, 231] on textarea "Сержи IOS: [URL][DOMAIN_NAME] [URL][DOMAIN_NAME] [URL][DOMAIN_NAME] [URL][DOMAI…" at bounding box center [210, 191] width 160 height 131
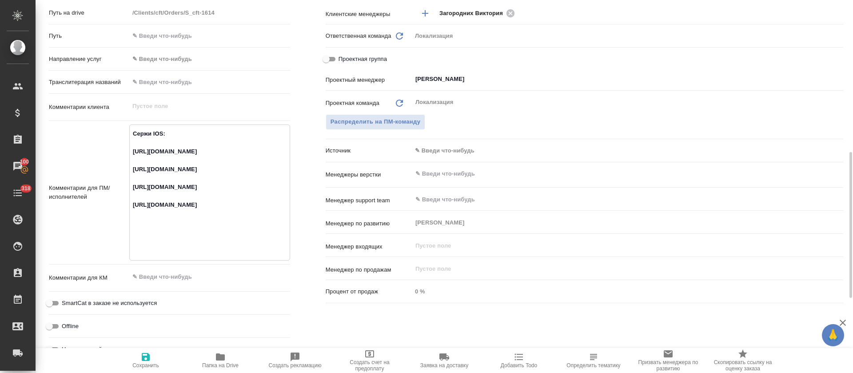
click at [163, 231] on textarea "Сержи IOS: [URL][DOMAIN_NAME] [URL][DOMAIN_NAME] [URL][DOMAIN_NAME] [URL][DOMAI…" at bounding box center [210, 191] width 160 height 131
drag, startPoint x: 151, startPoint y: 235, endPoint x: 163, endPoint y: 235, distance: 12.4
type textarea "x"
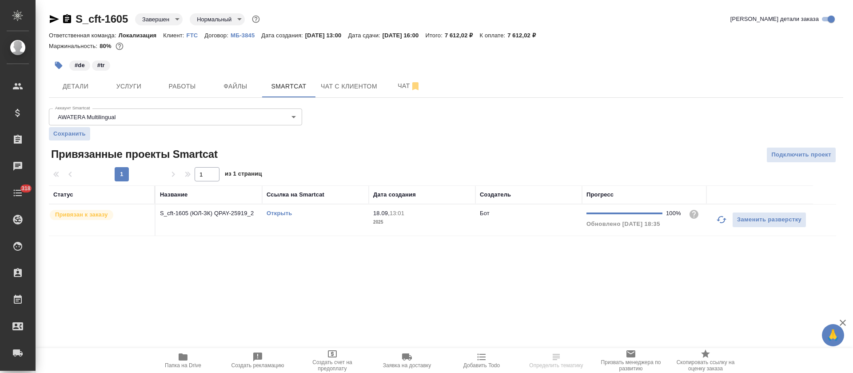
click at [274, 211] on link "Открыть" at bounding box center [279, 213] width 25 height 7
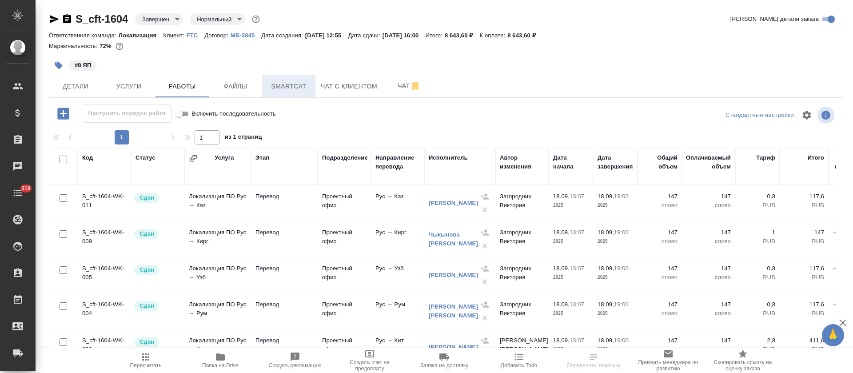
click at [291, 91] on span "Smartcat" at bounding box center [288, 86] width 43 height 11
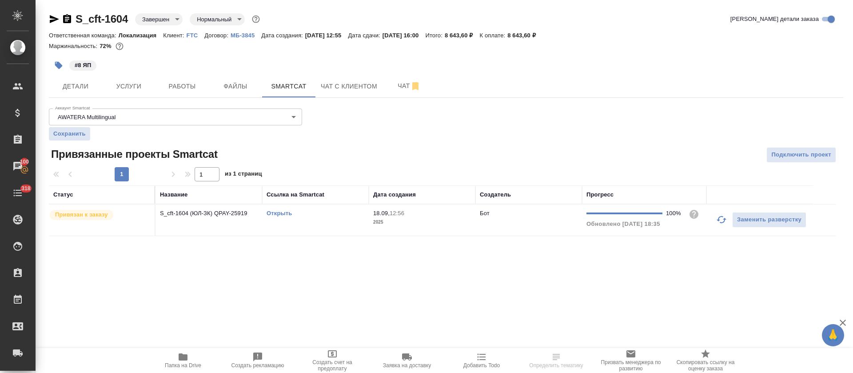
click at [285, 214] on link "Открыть" at bounding box center [279, 213] width 25 height 7
